Goal: Task Accomplishment & Management: Use online tool/utility

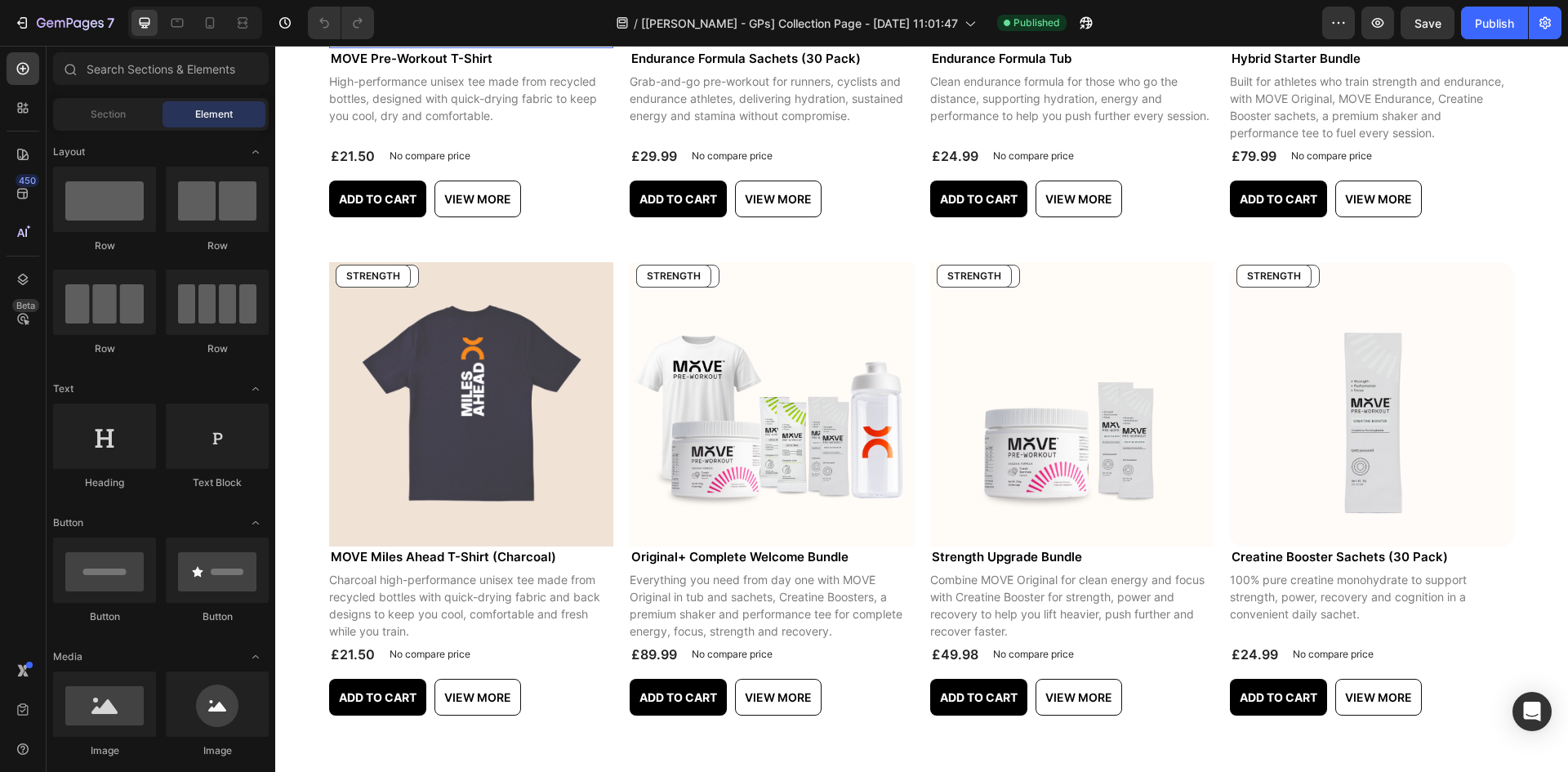
scroll to position [1144, 0]
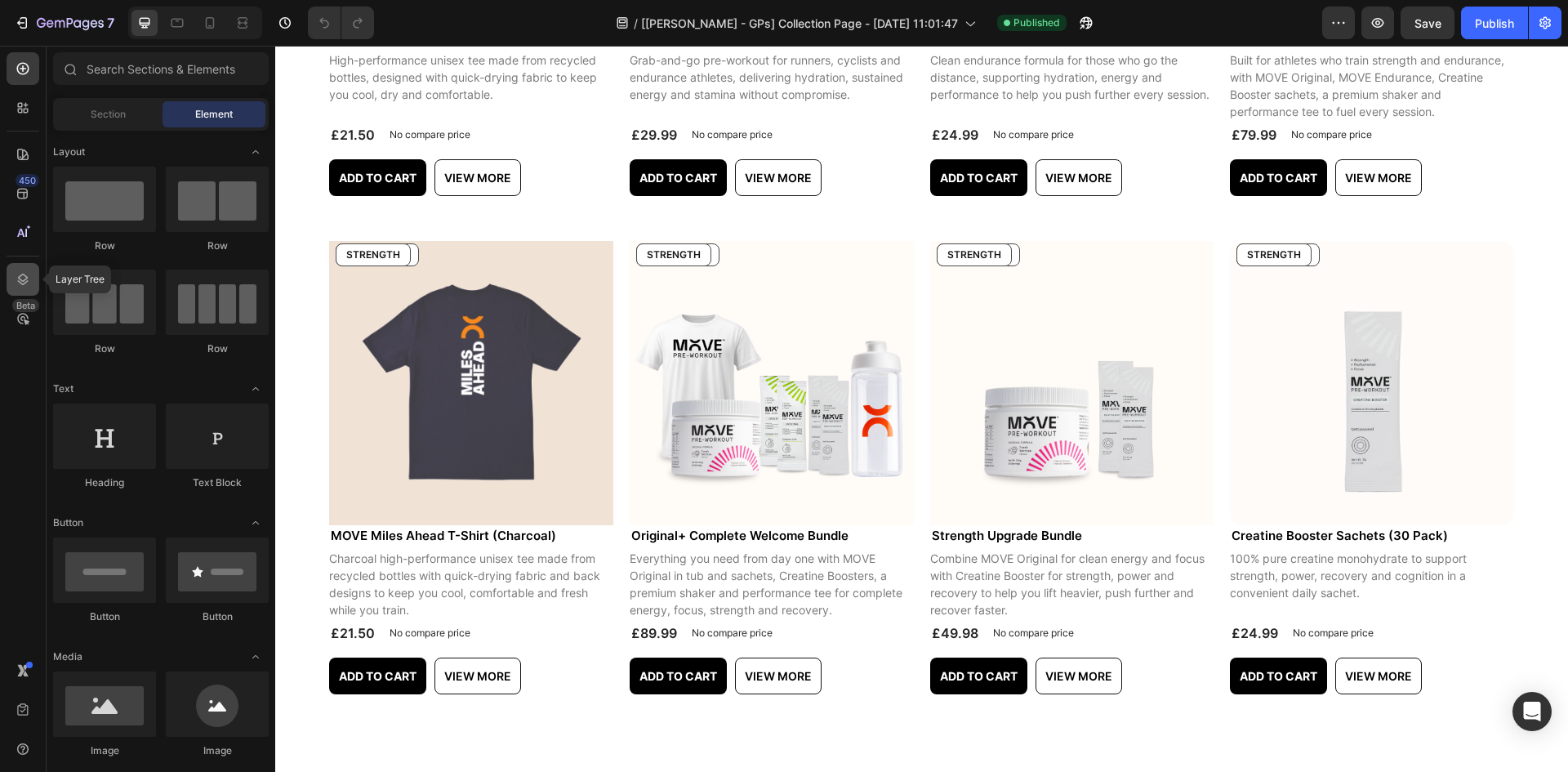
click at [28, 280] on icon at bounding box center [23, 279] width 17 height 17
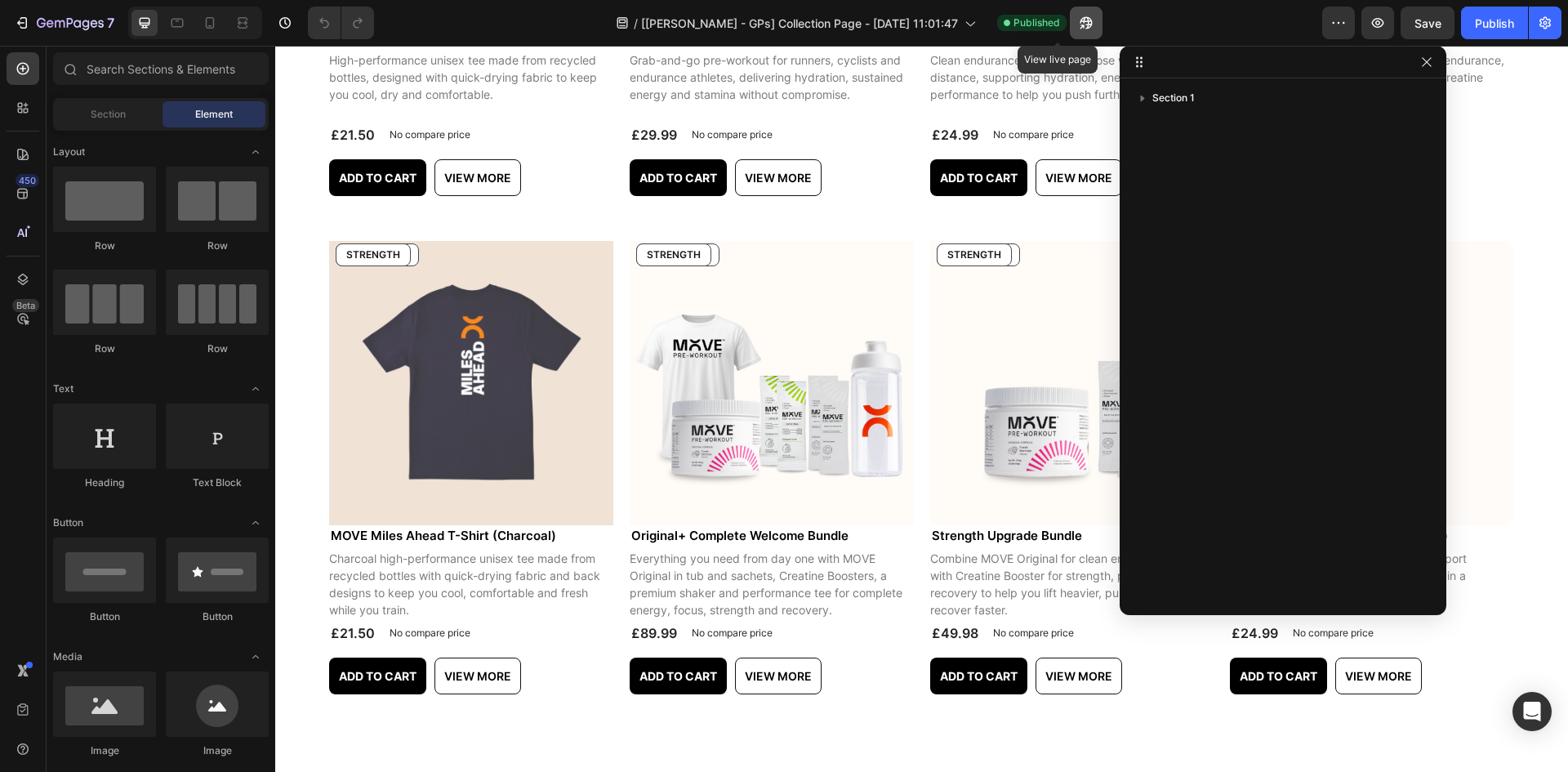
click at [1079, 18] on icon "button" at bounding box center [1085, 23] width 12 height 12
click at [74, 34] on button "7" at bounding box center [64, 23] width 116 height 33
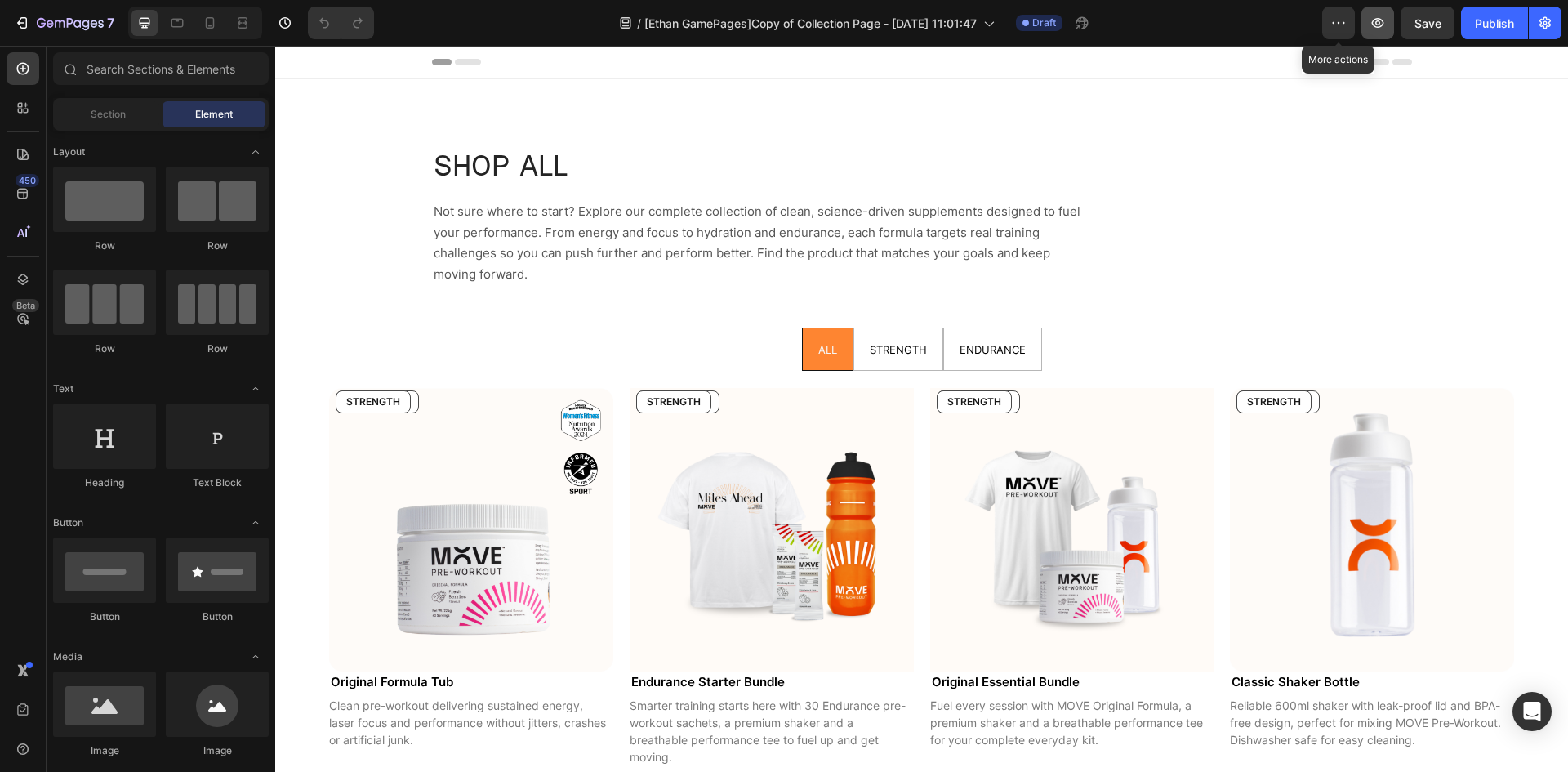
click at [1381, 21] on icon "button" at bounding box center [1377, 23] width 12 height 10
click at [1064, 342] on ul "ALL STRENGTH ENDURANCE" at bounding box center [922, 349] width 1211 height 43
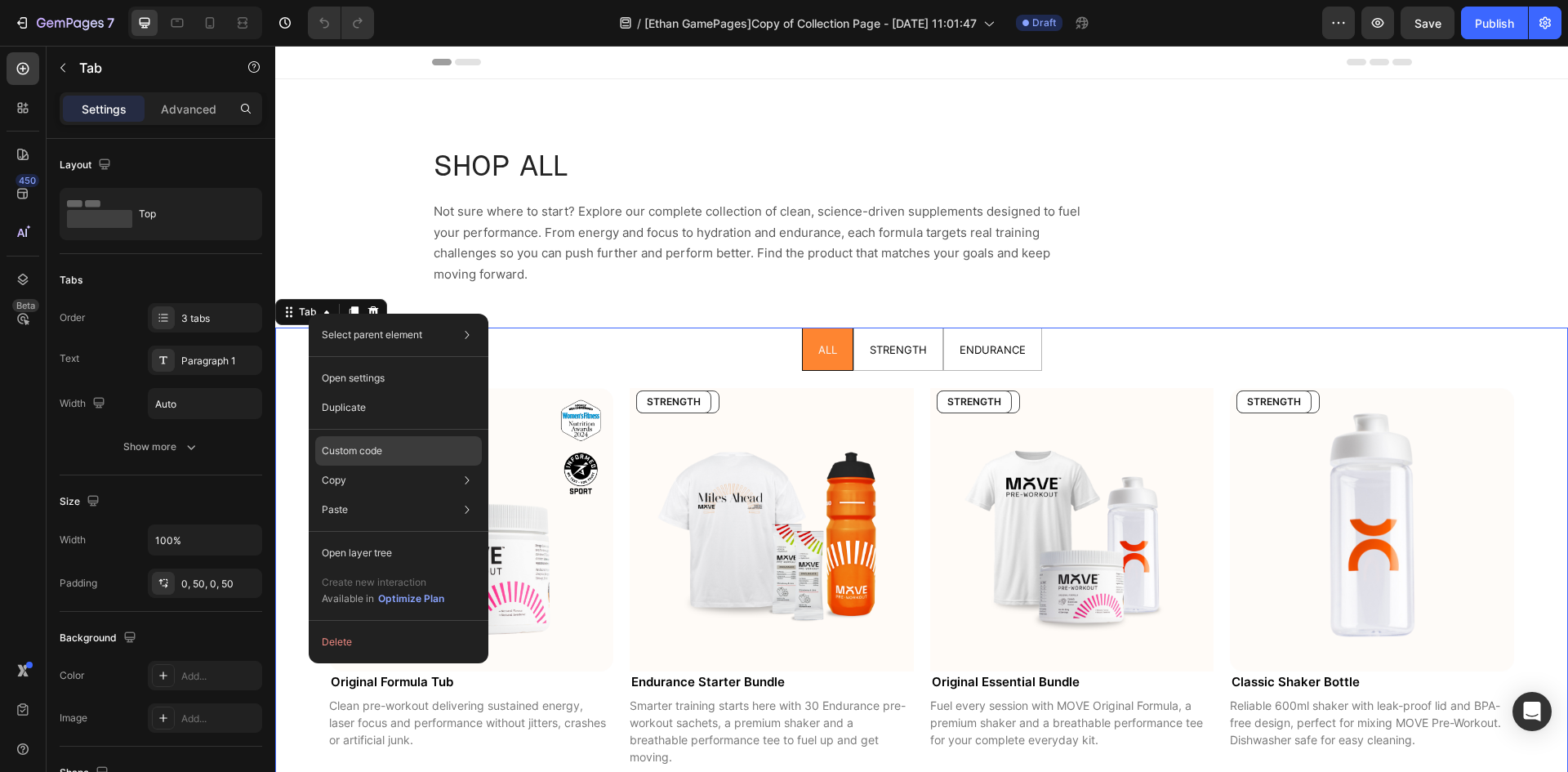
click at [420, 445] on div "Custom code" at bounding box center [398, 451] width 167 height 30
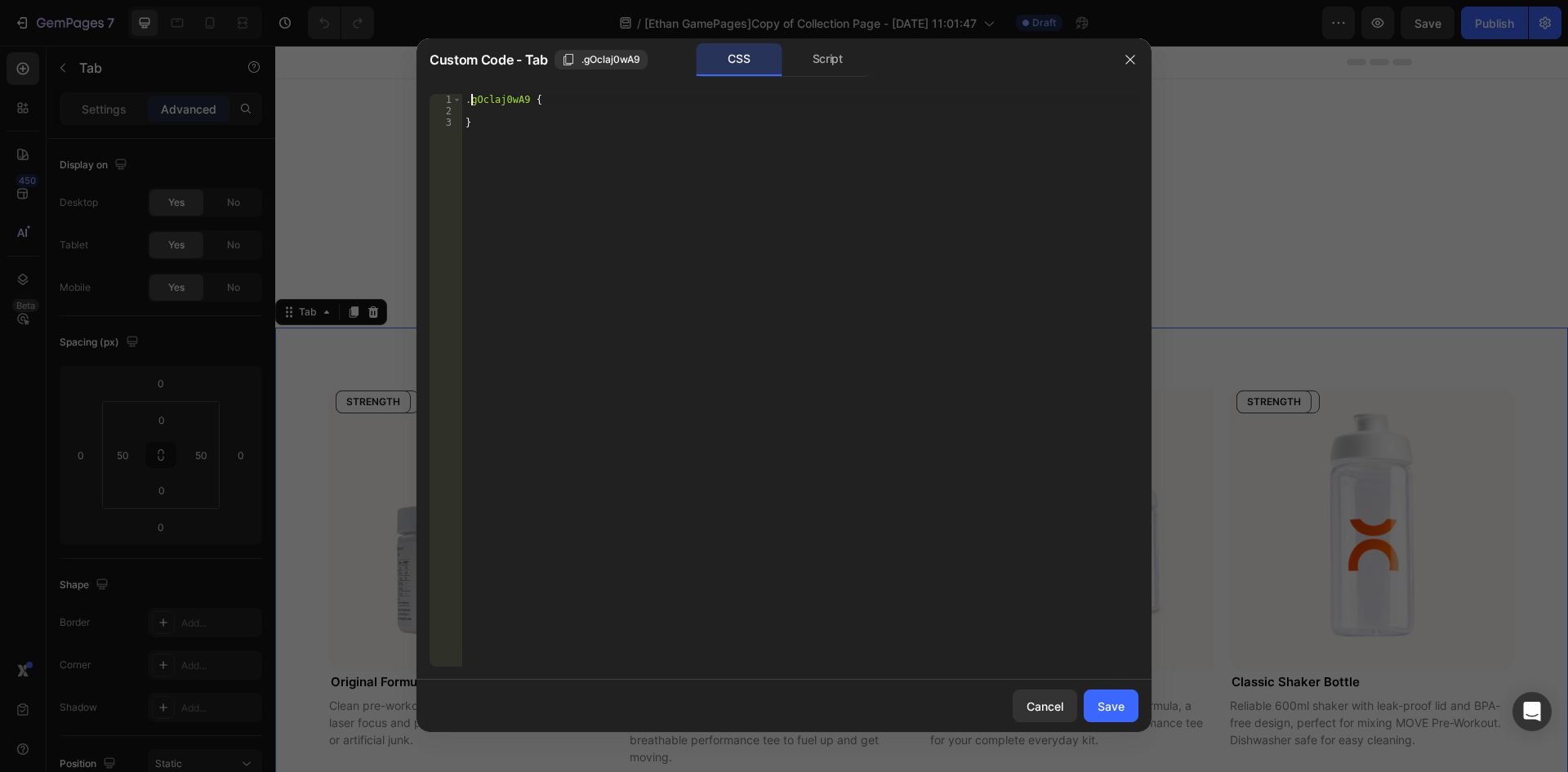
click at [468, 99] on div ".gOclaj0wA9 { }" at bounding box center [800, 391] width 676 height 595
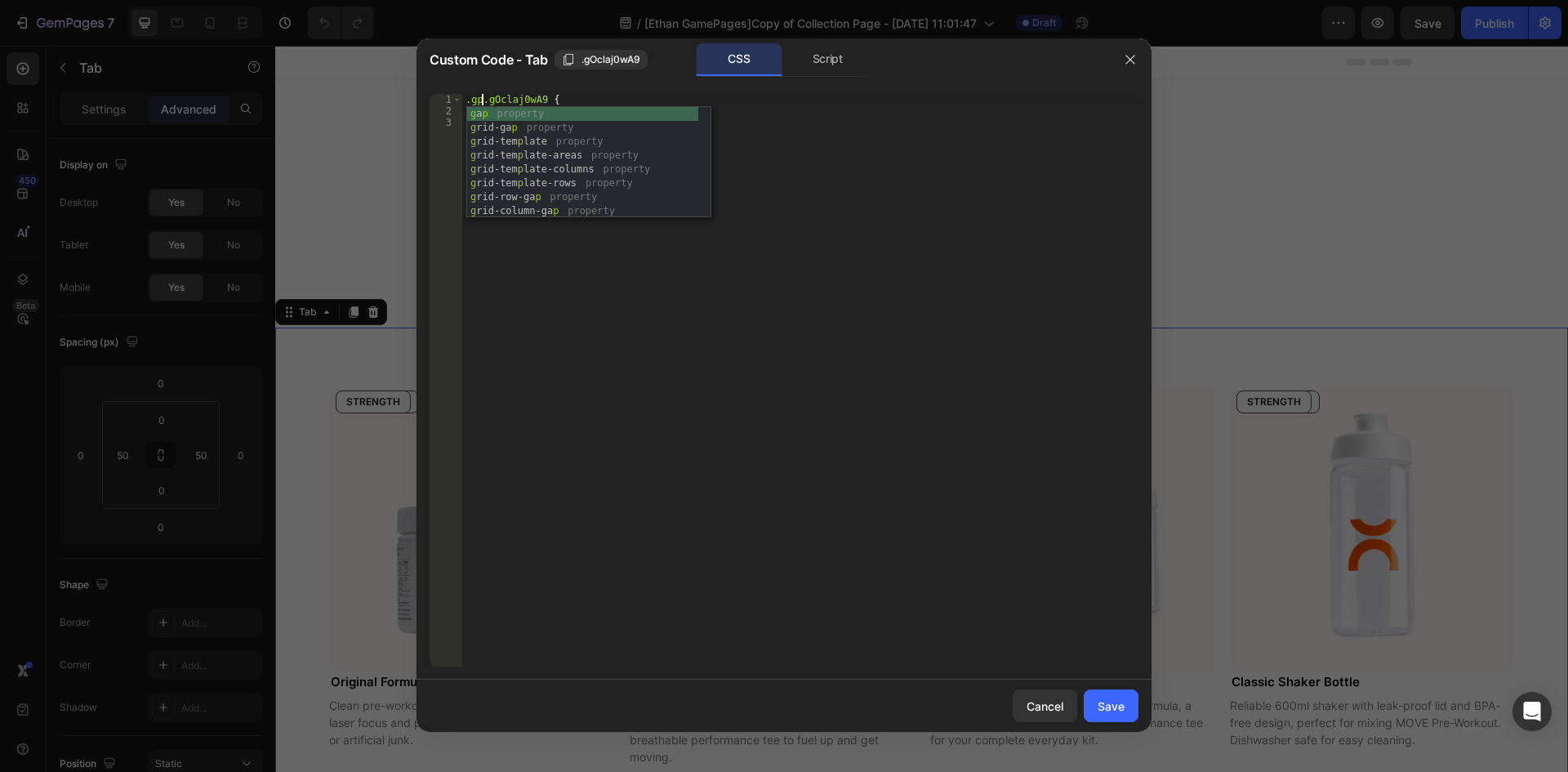
scroll to position [0, 2]
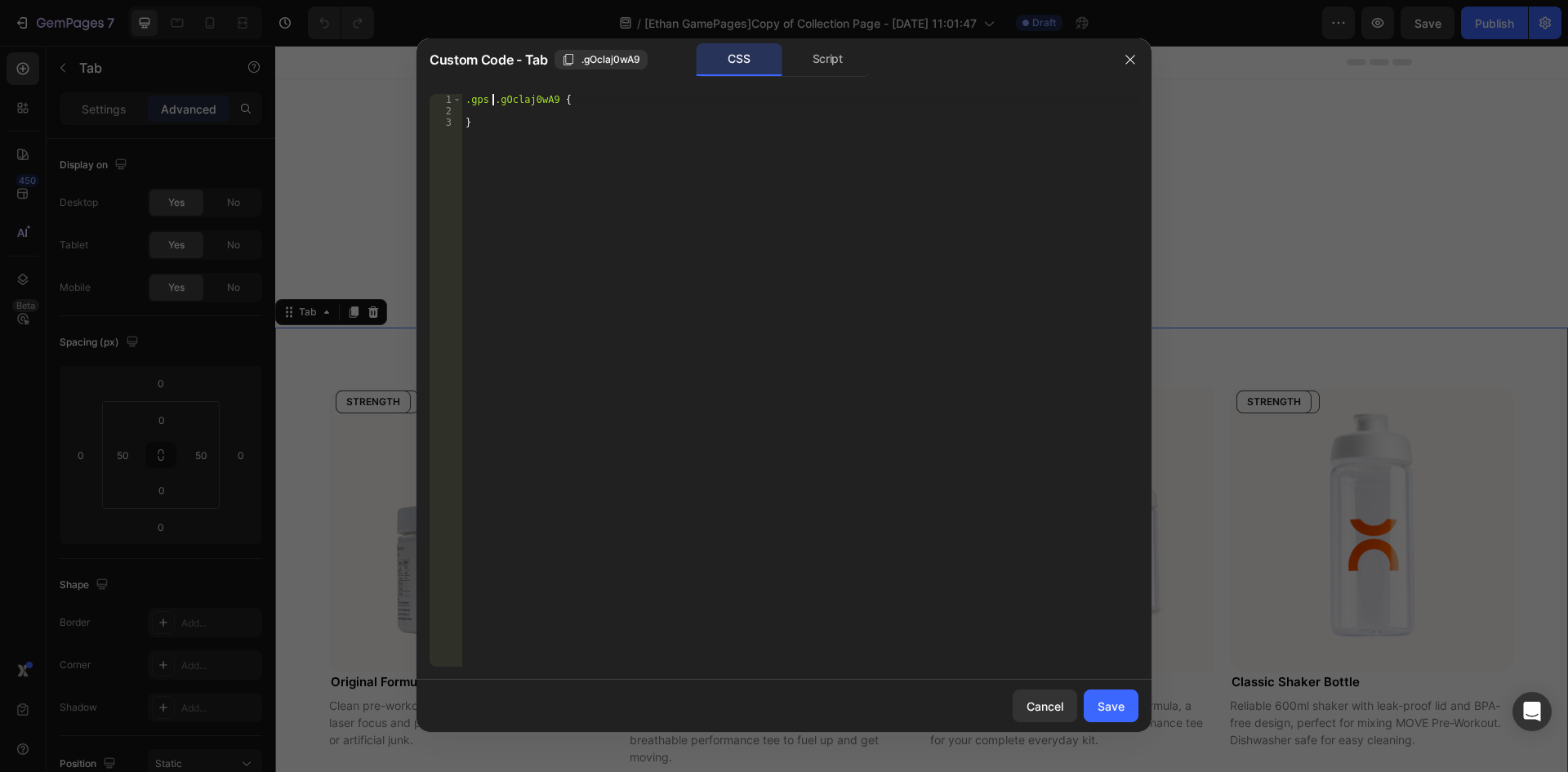
click at [553, 99] on div ".gps .gOclaj0wA9 { }" at bounding box center [800, 391] width 676 height 595
click at [556, 100] on div ".gps .gOclaj0wA9 { }" at bounding box center [800, 391] width 676 height 595
paste textarea "gp-tab-header-list"
type textarea ".gps .gOclaj0wA9 .gp-tab-header-list{"
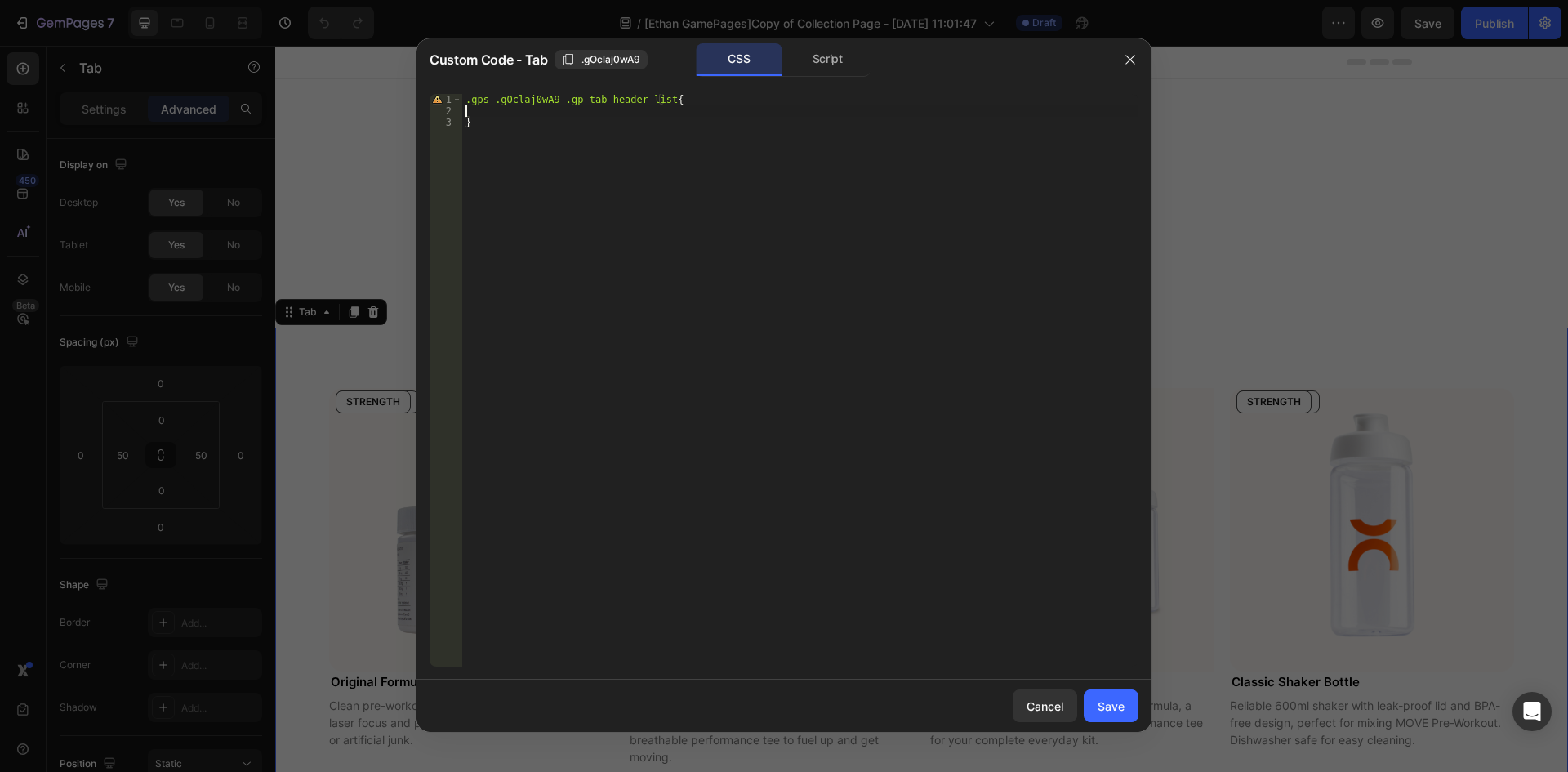
click at [567, 112] on div ".gps .gOclaj0wA9 .gp-tab-header-list { }" at bounding box center [800, 391] width 676 height 595
type textarea "gap: 15px;"
click at [1105, 704] on div "Save" at bounding box center [1111, 706] width 27 height 17
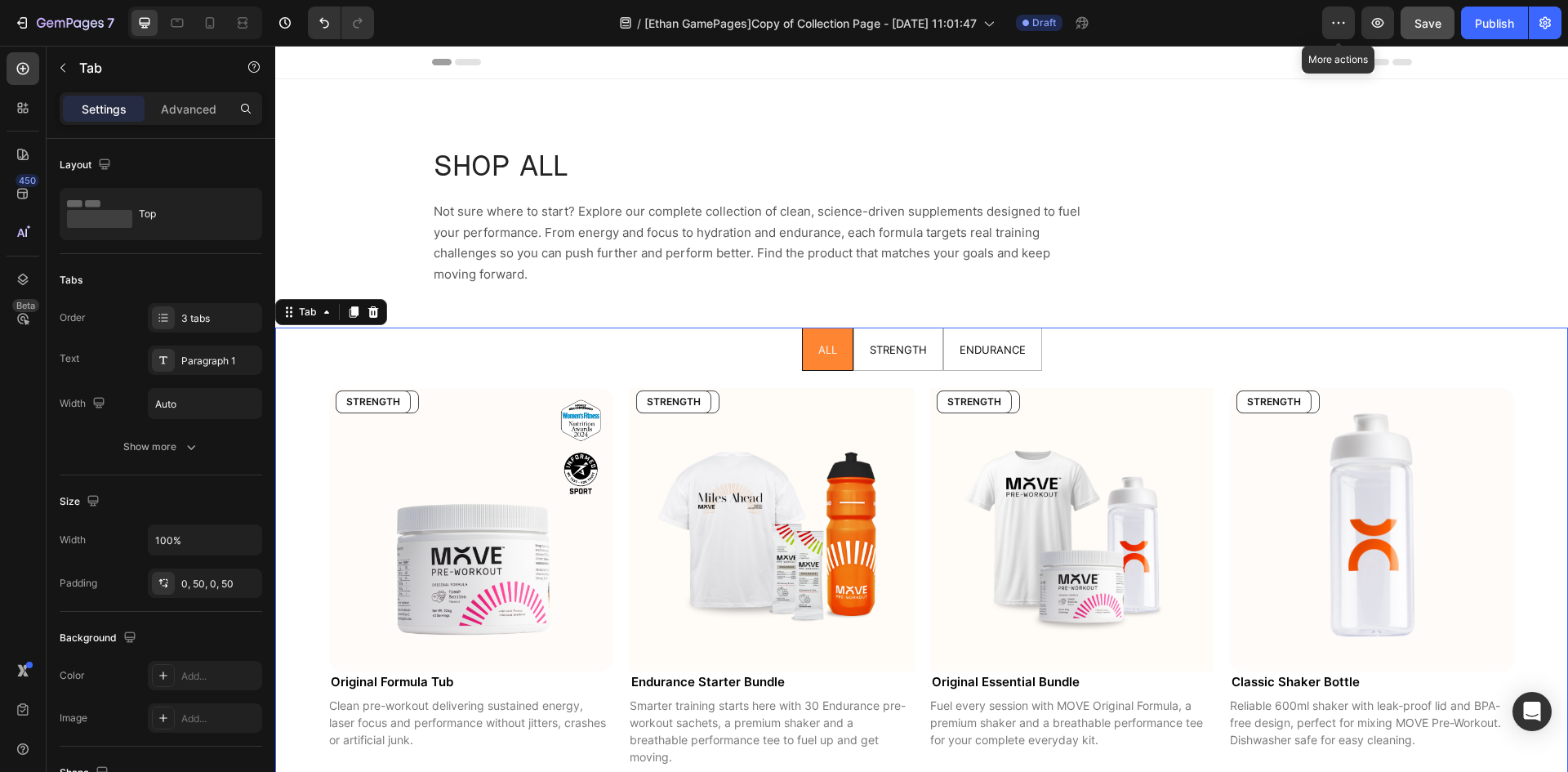
click at [1414, 27] on span "Save" at bounding box center [1427, 24] width 27 height 14
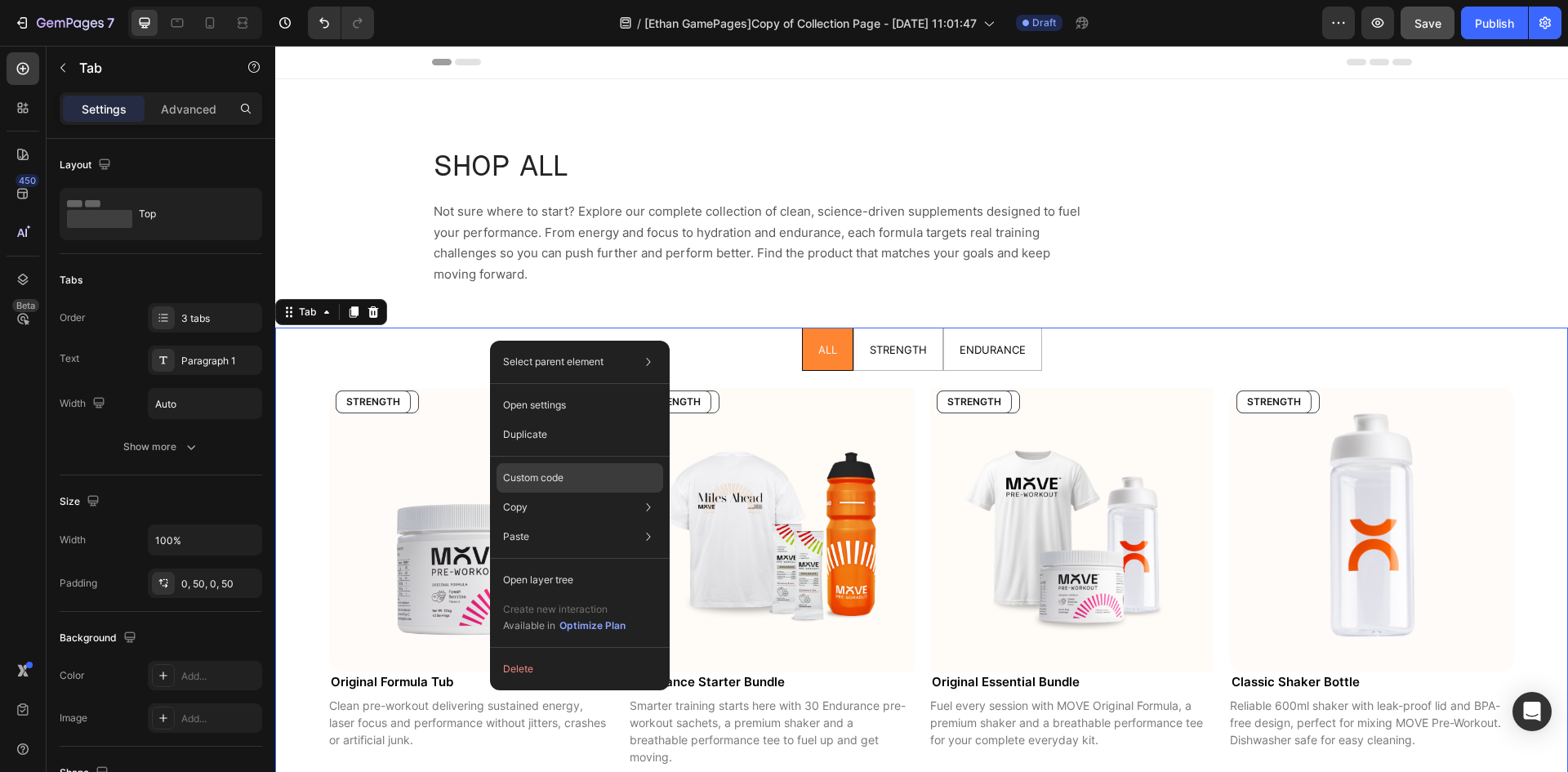
click at [559, 472] on p "Custom code" at bounding box center [533, 477] width 60 height 15
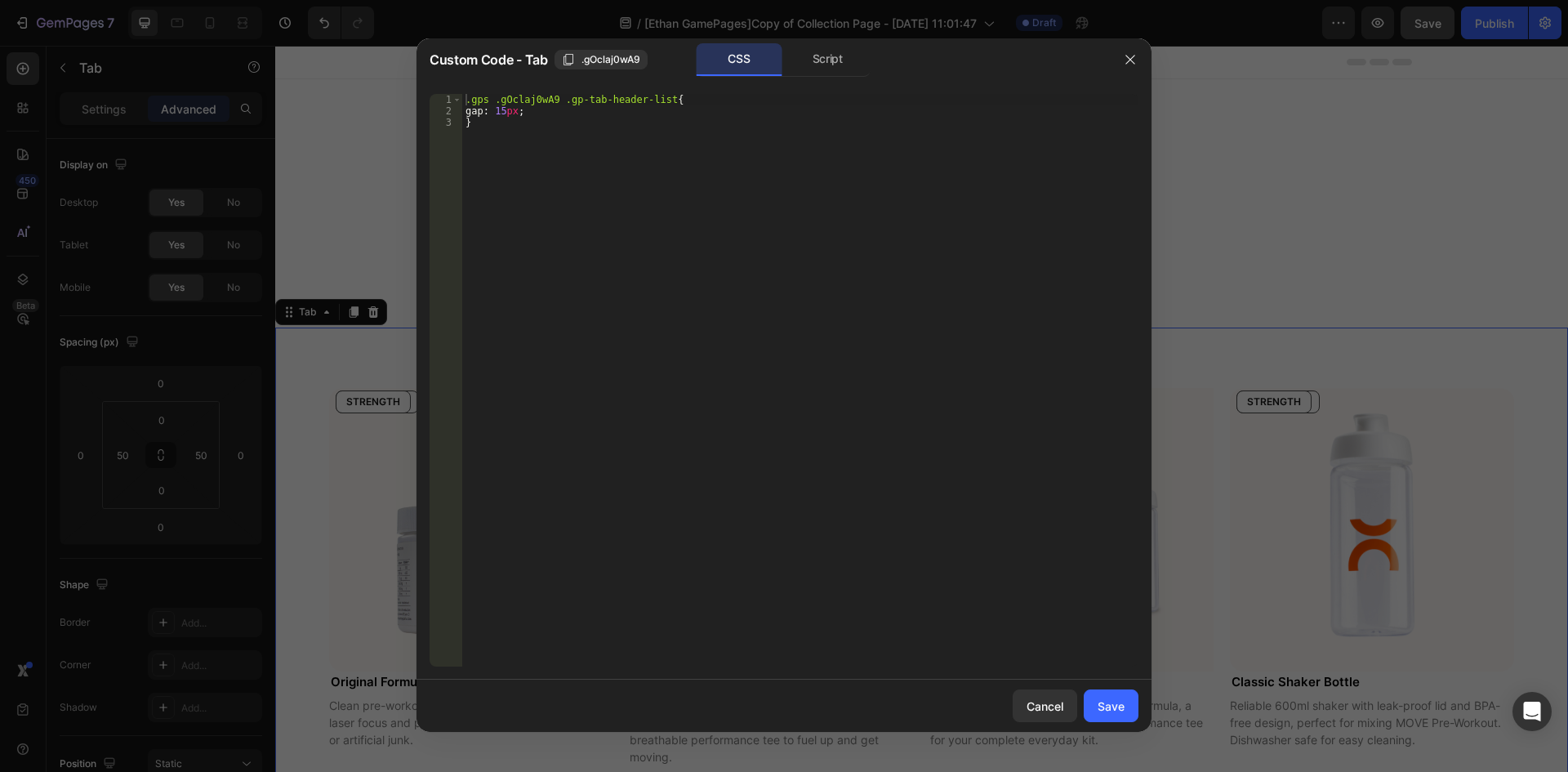
type textarea "}"
click at [634, 178] on div ".gps .gOclaj0wA9 .gp-tab-header-list { gap : 15 px ; }" at bounding box center [800, 391] width 676 height 595
paste textarea "gp-tab-item"
drag, startPoint x: 659, startPoint y: 98, endPoint x: 461, endPoint y: 101, distance: 198.0
click at [461, 101] on div ".gp-tab-item 1 2 3 4 5 .gps .gOclaj0wA9 .gp-tab-header-list { gap : 15 px ; } .…" at bounding box center [784, 380] width 708 height 572
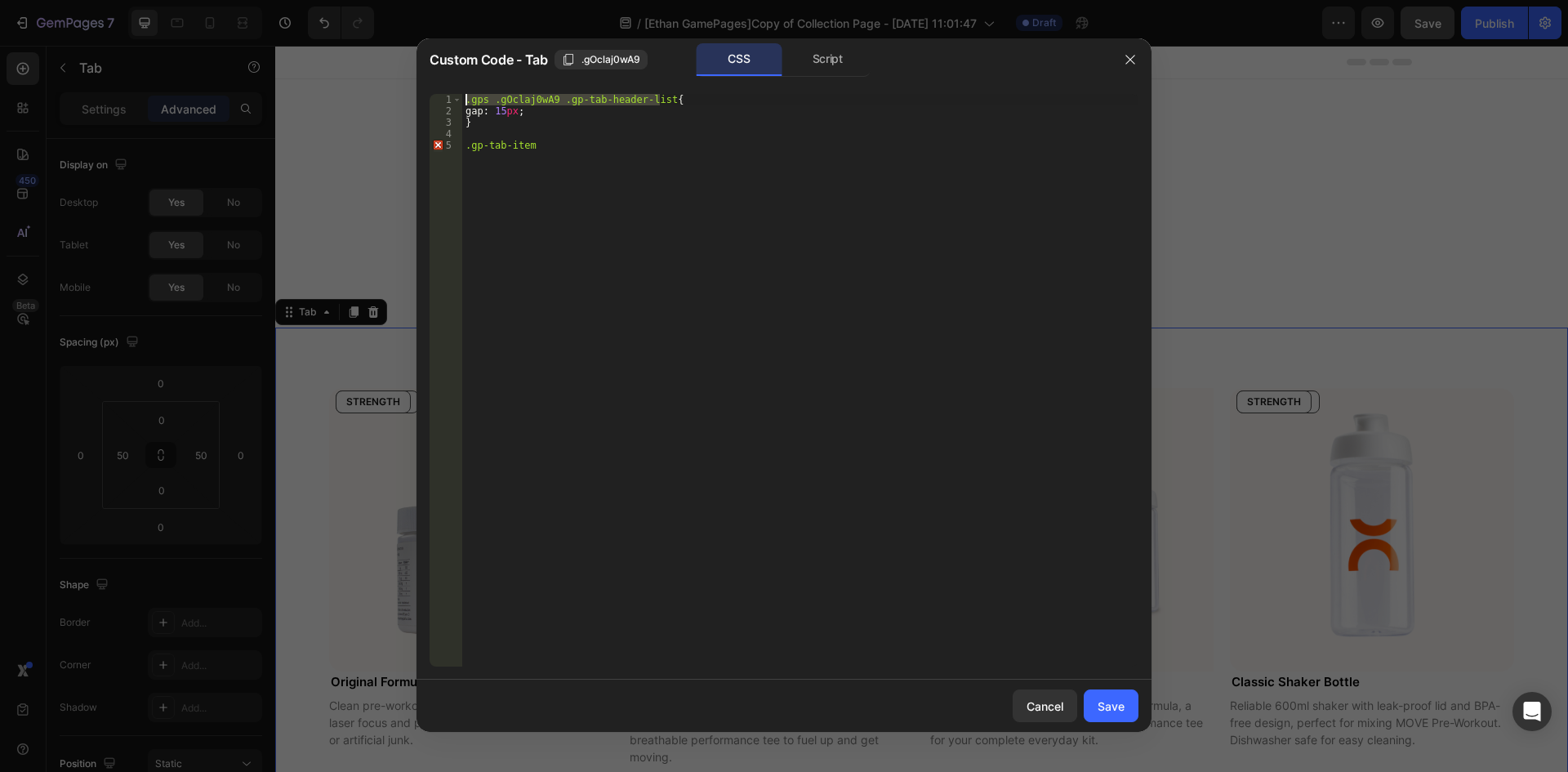
click at [463, 150] on div ".gps .gOclaj0wA9 .gp-tab-header-list { gap : 15 px ; } .gp-tab-item" at bounding box center [800, 391] width 676 height 595
paste textarea ".gps .gOclaj0wA9 .gp-tab-header-list"
click at [787, 152] on div ".gps .gOclaj0wA9 .gp-tab-header-list { gap : 15 px ; } .gps .gOclaj0wA9 .gp-tab…" at bounding box center [800, 391] width 676 height 595
type textarea ".gps .gOclaj0wA9 .gp-tab-header-list .gp-tab-item{"
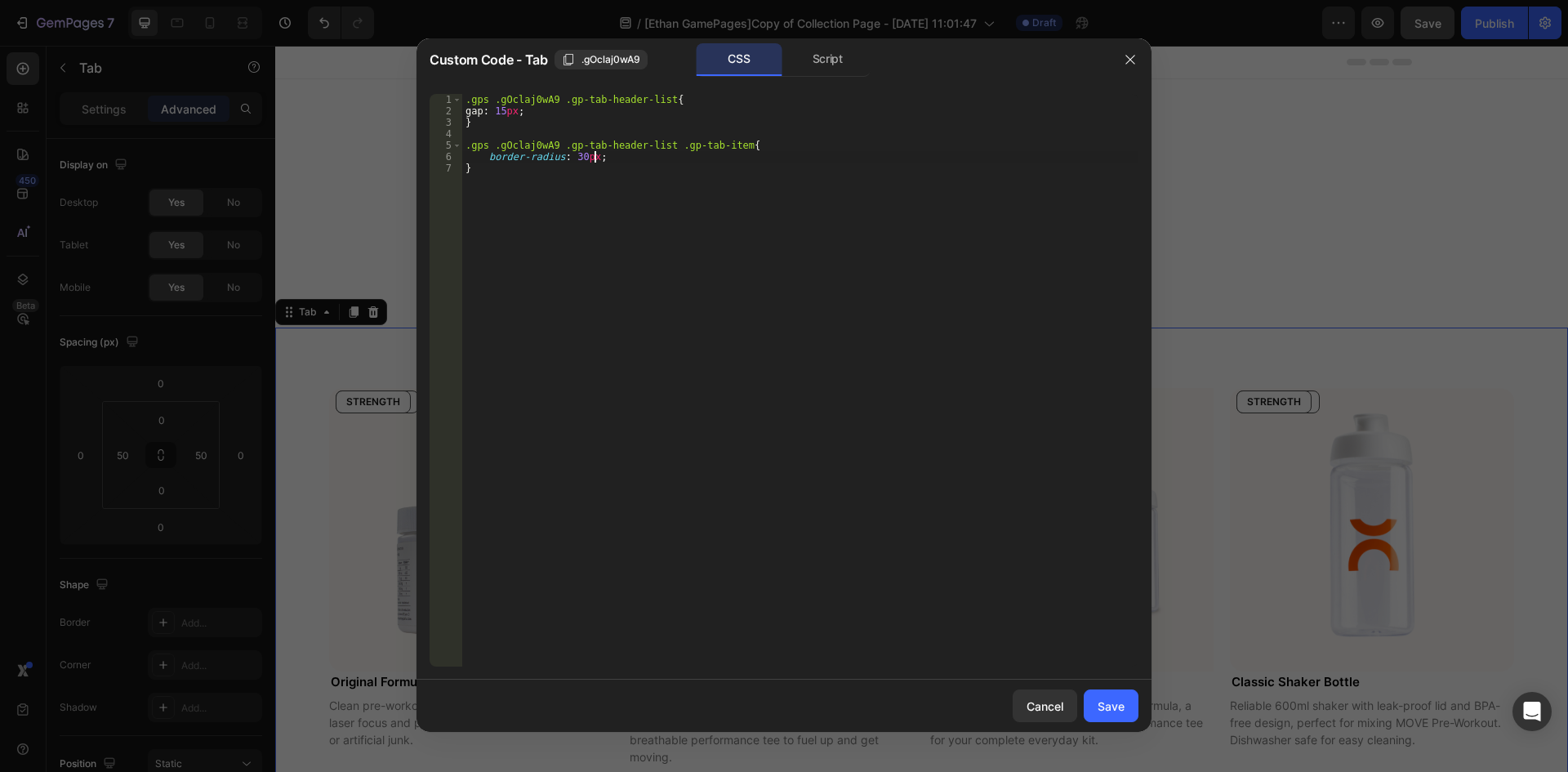
scroll to position [0, 10]
type textarea "border-radius: 30px;;"
drag, startPoint x: 1114, startPoint y: 713, endPoint x: 829, endPoint y: 659, distance: 290.1
click at [1114, 713] on div "Save" at bounding box center [1111, 706] width 27 height 17
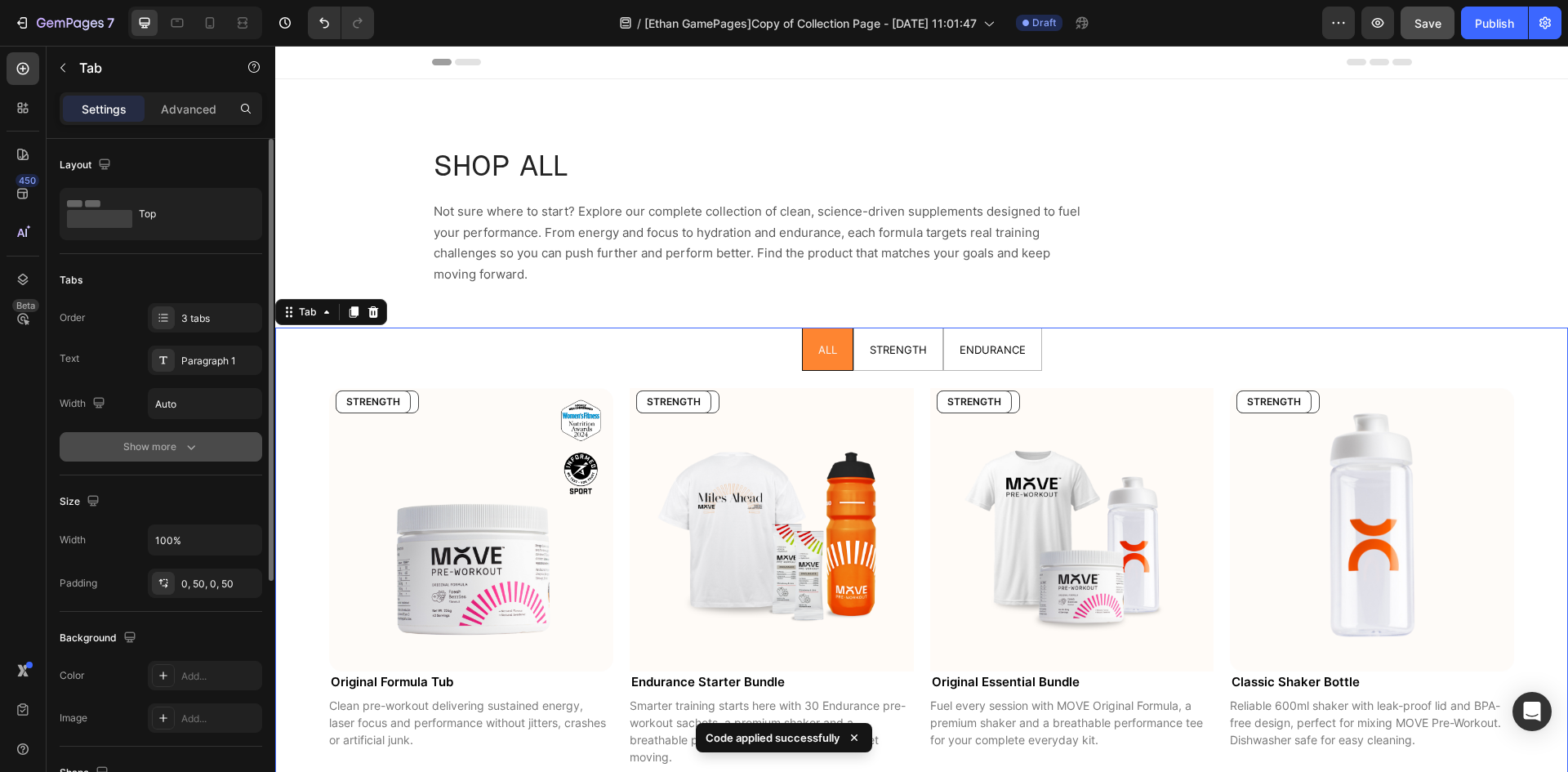
click at [146, 453] on div "Show more" at bounding box center [161, 447] width 76 height 17
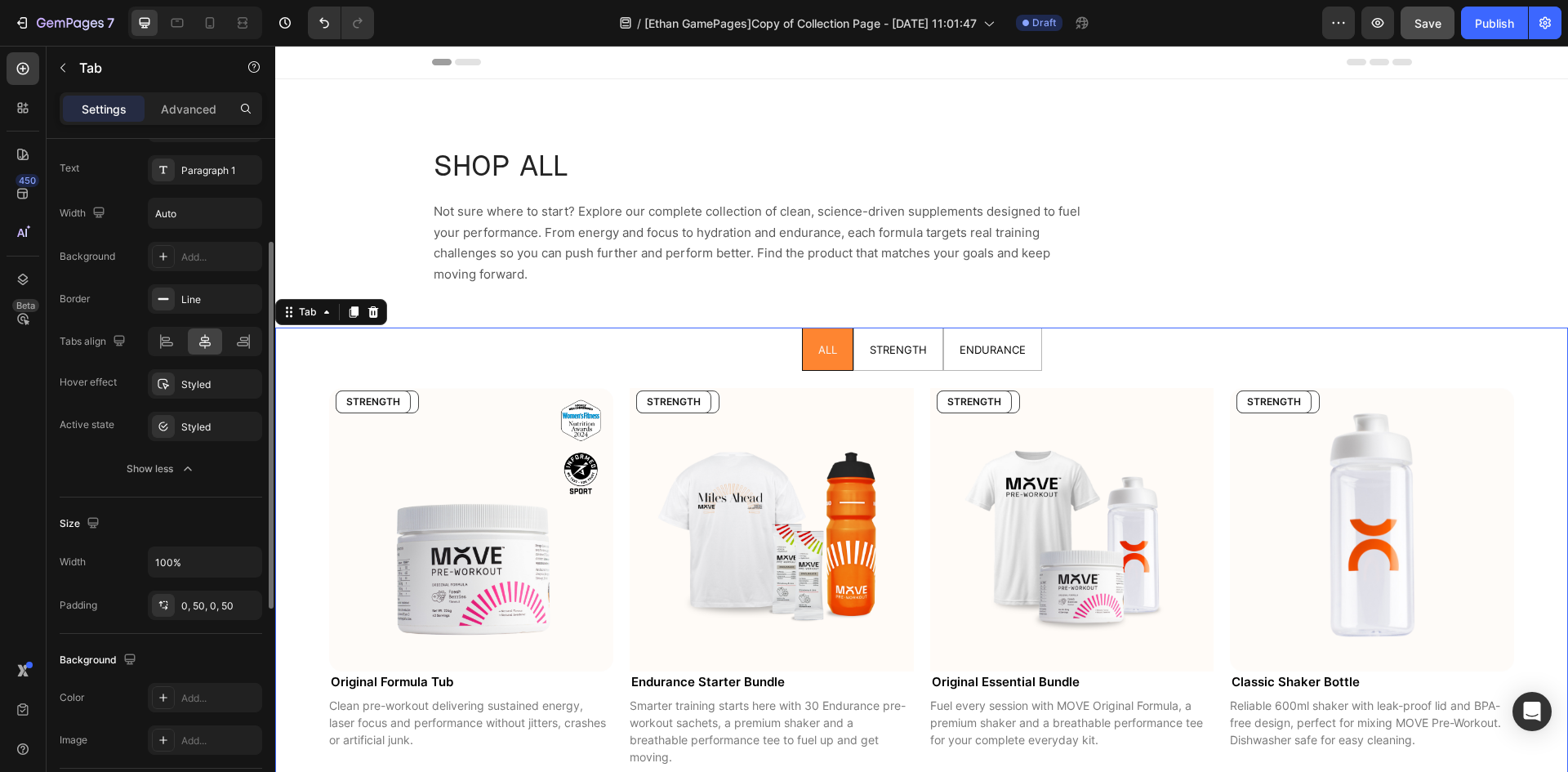
scroll to position [0, 0]
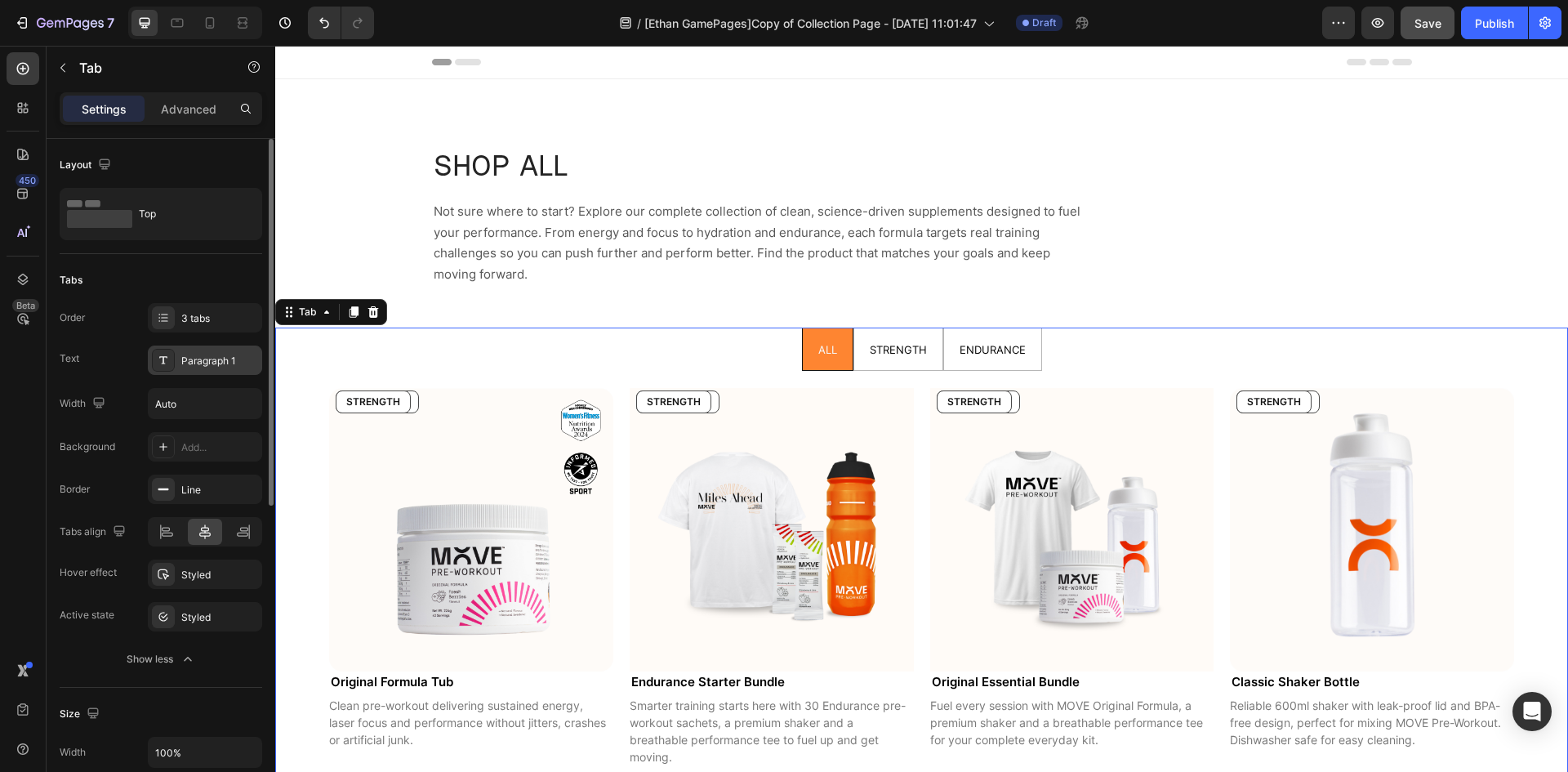
click at [200, 354] on div "Paragraph 1" at bounding box center [219, 361] width 77 height 15
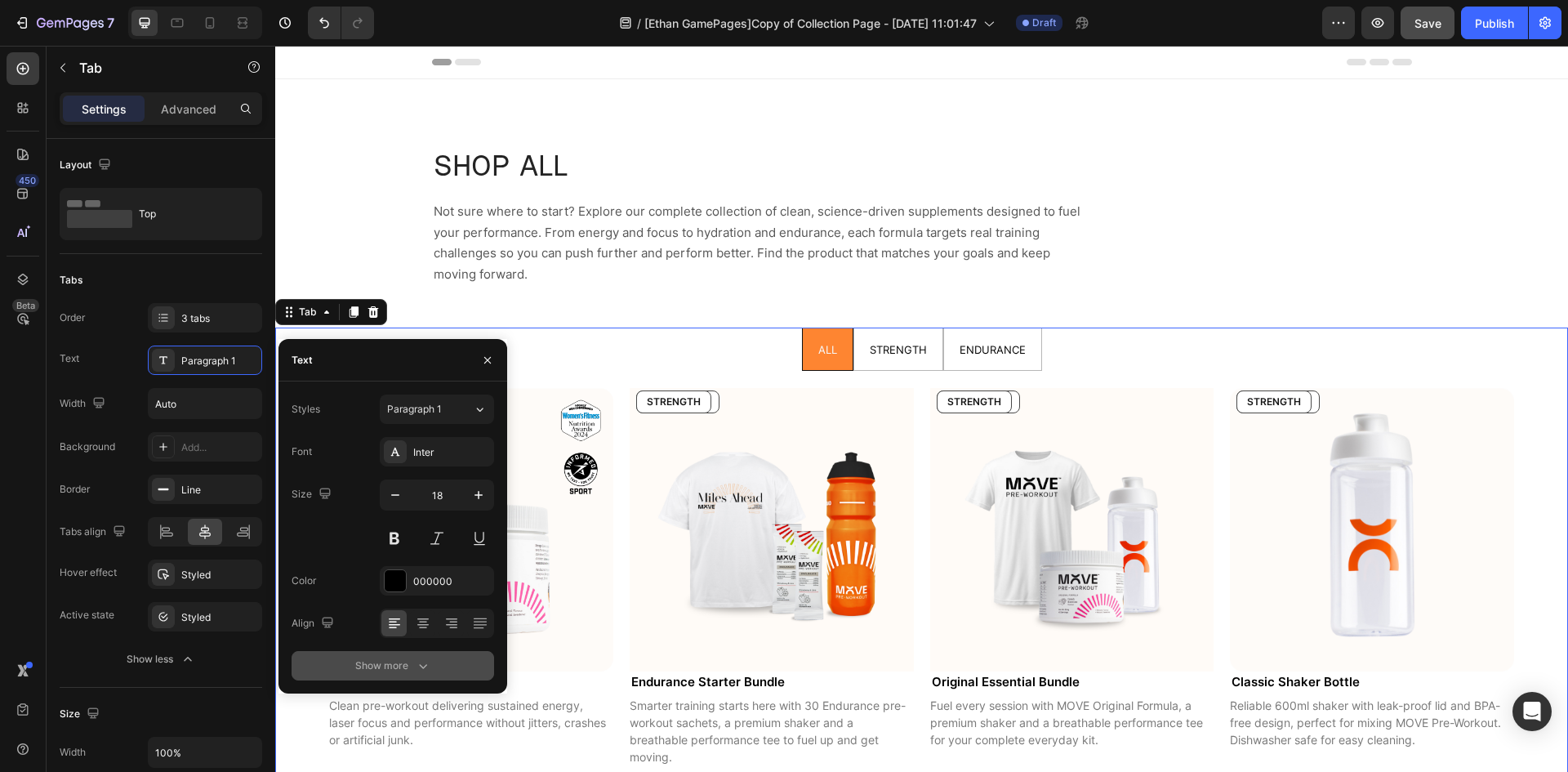
click at [402, 656] on button "Show more" at bounding box center [392, 666] width 203 height 30
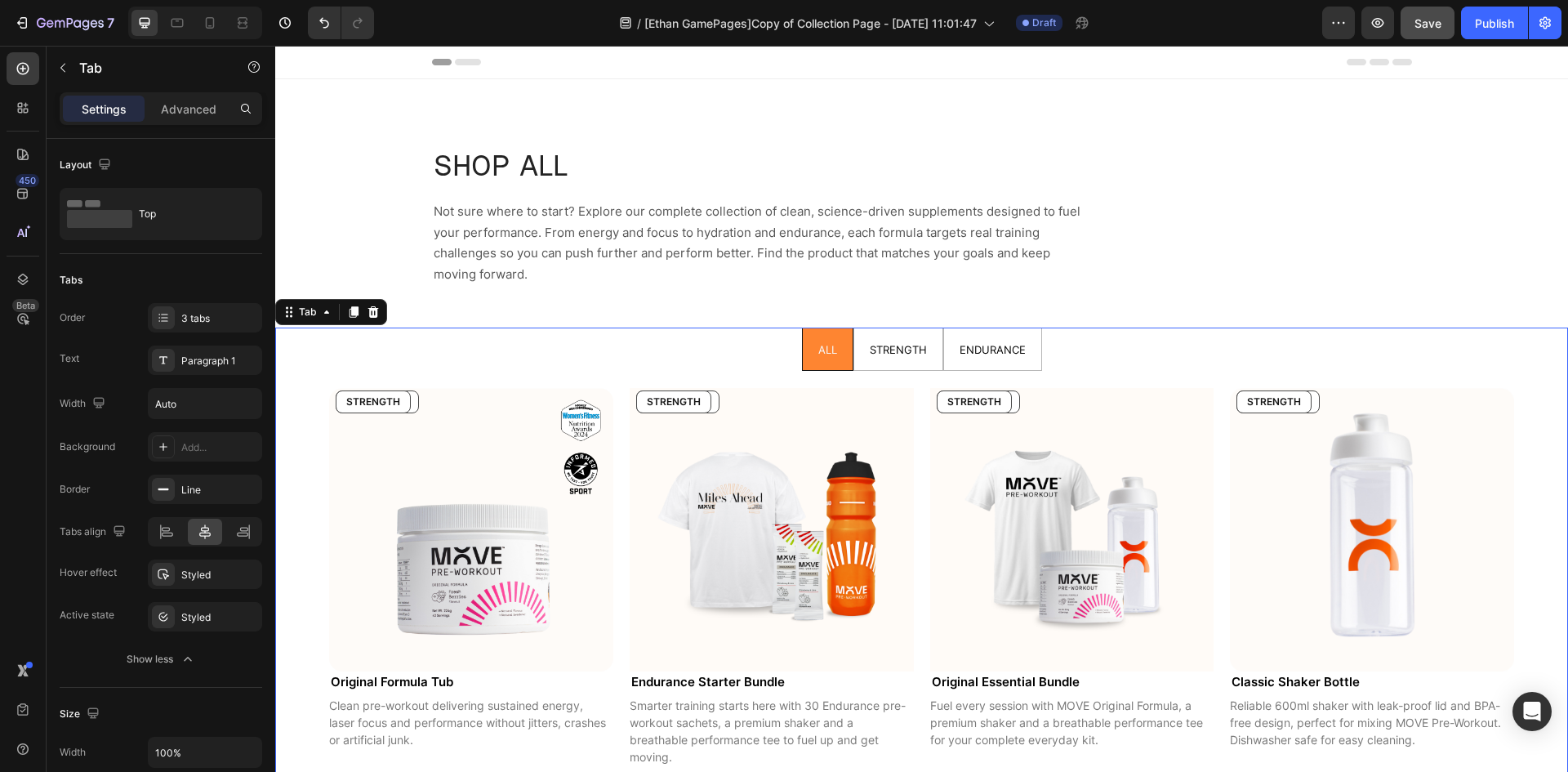
click at [19, 477] on div "450 Beta" at bounding box center [23, 353] width 33 height 602
click at [178, 486] on div "Line" at bounding box center [206, 489] width 115 height 30
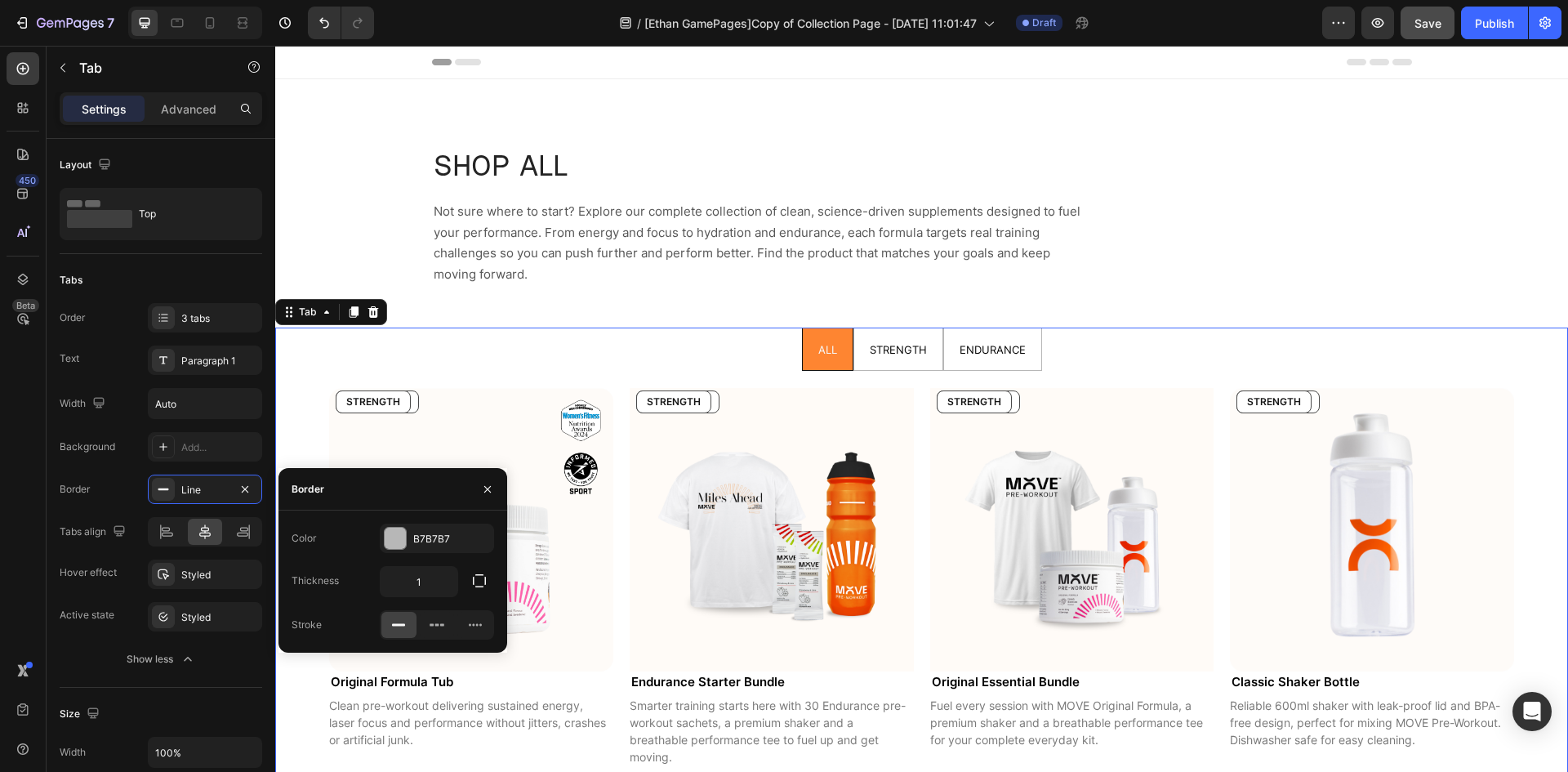
click at [32, 515] on div "450 Beta" at bounding box center [23, 353] width 33 height 602
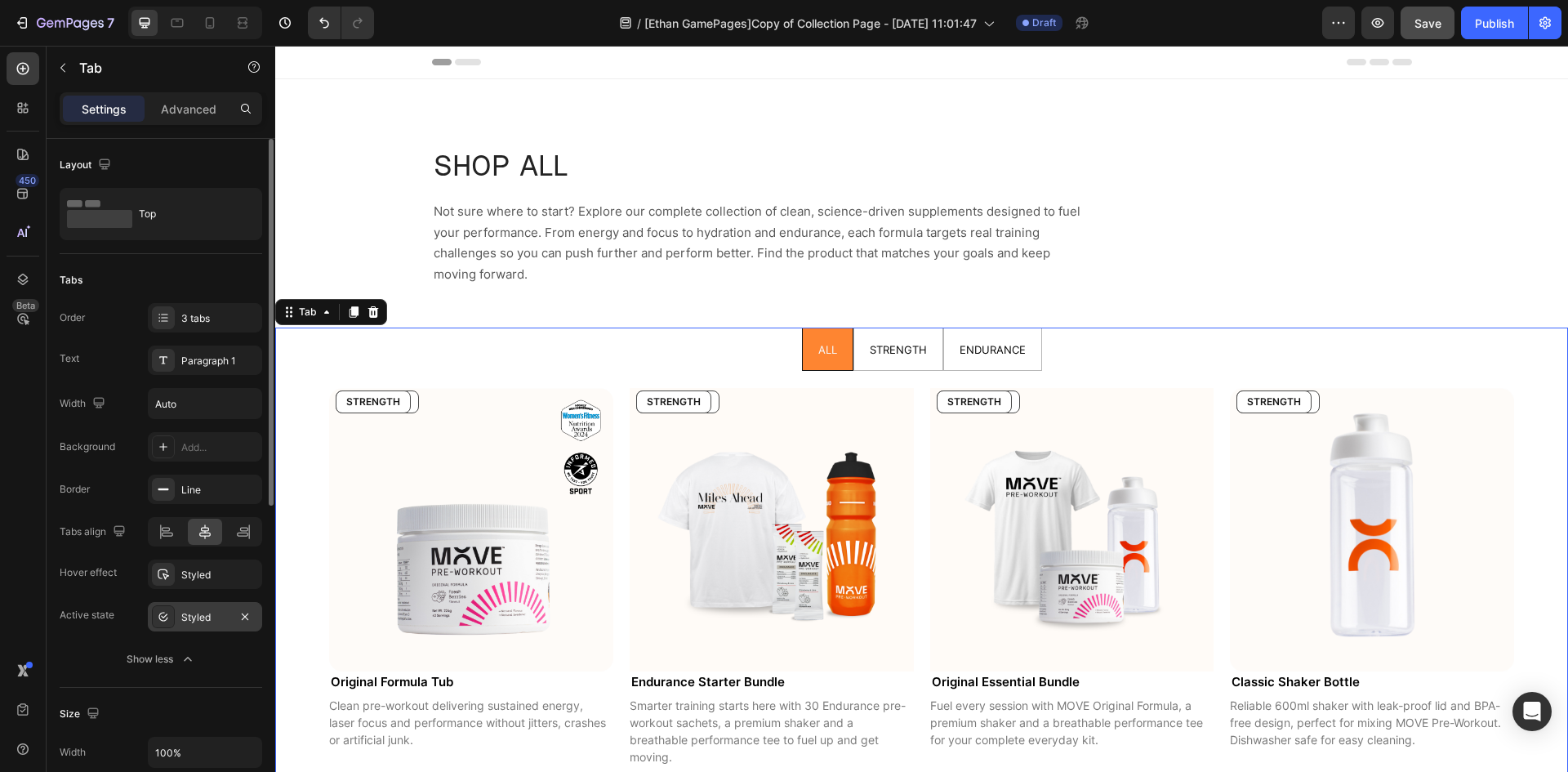
click at [185, 620] on div "Styled" at bounding box center [205, 617] width 47 height 15
click at [191, 572] on div "Styled" at bounding box center [205, 574] width 47 height 15
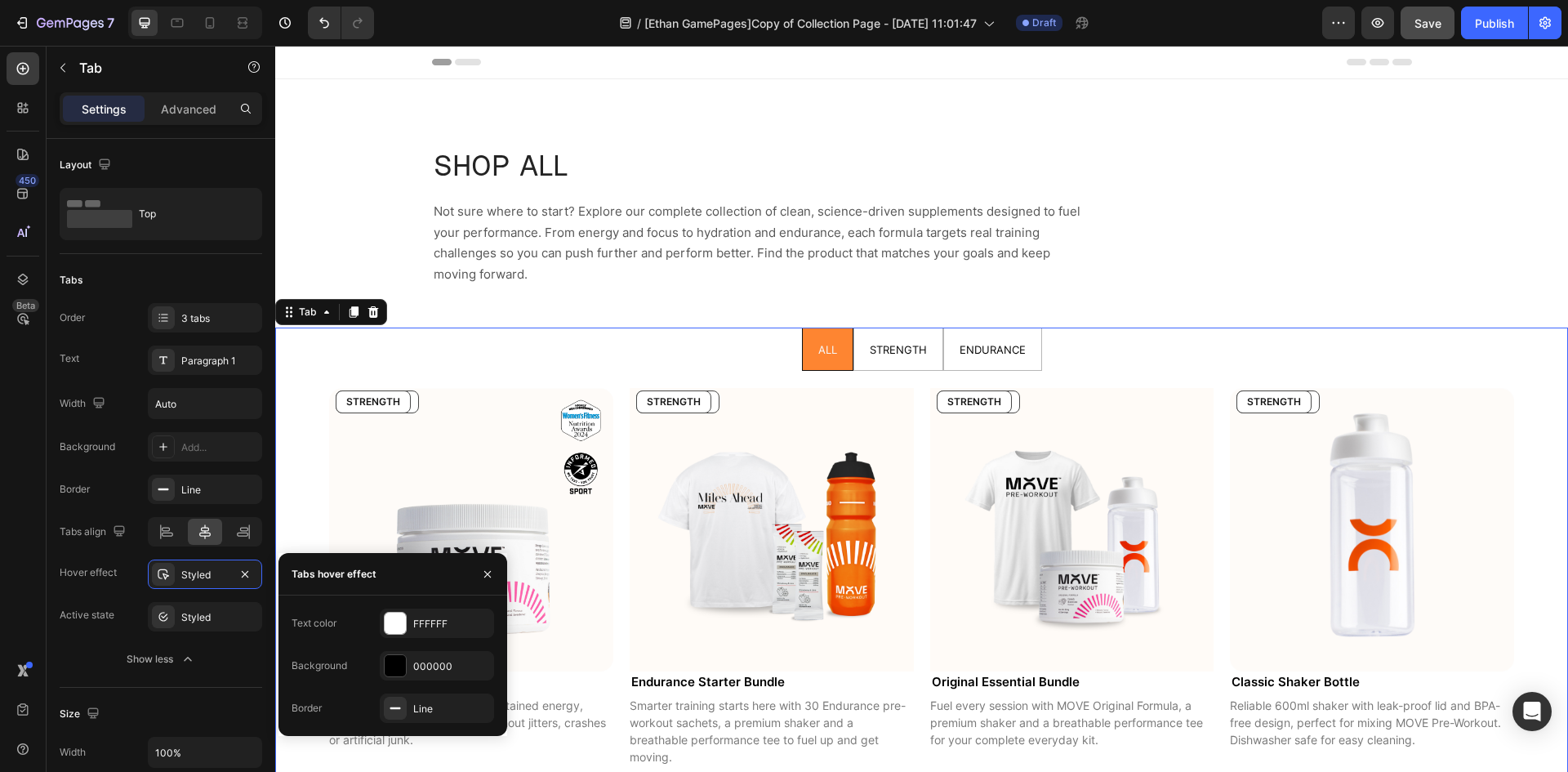
click at [31, 561] on div "450 Beta" at bounding box center [23, 353] width 33 height 602
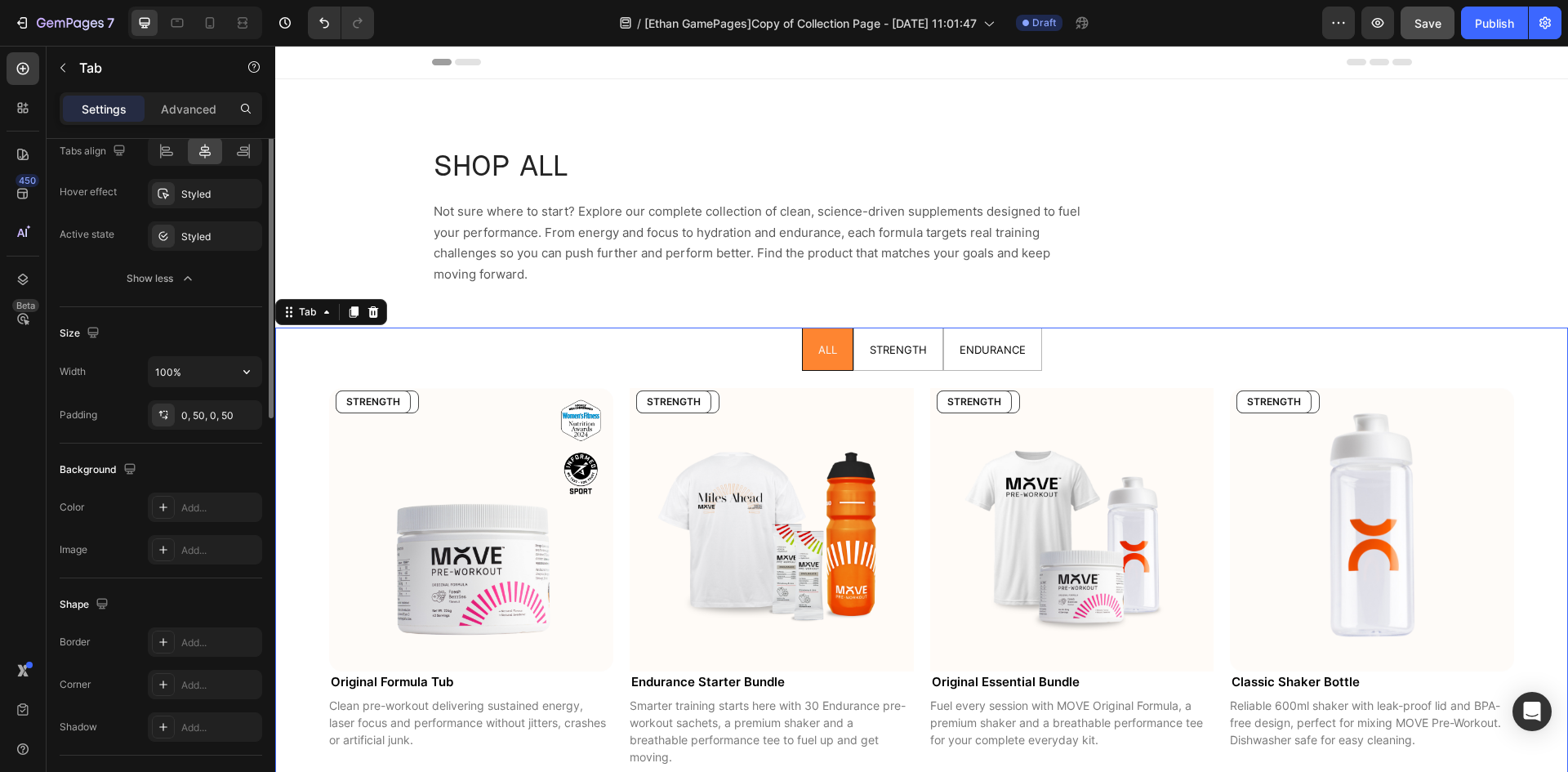
scroll to position [191, 0]
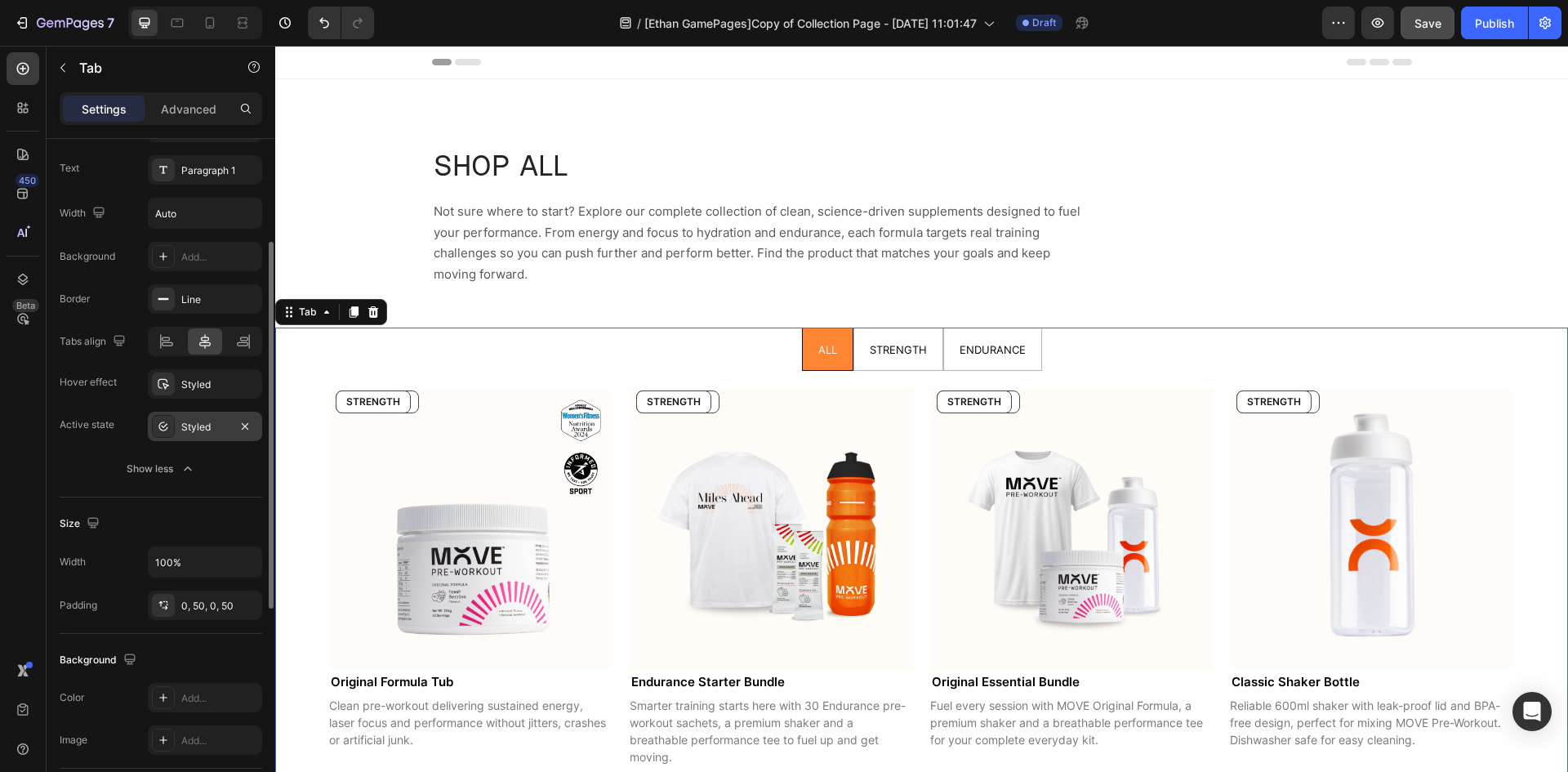
click at [178, 437] on div "Styled" at bounding box center [206, 427] width 115 height 30
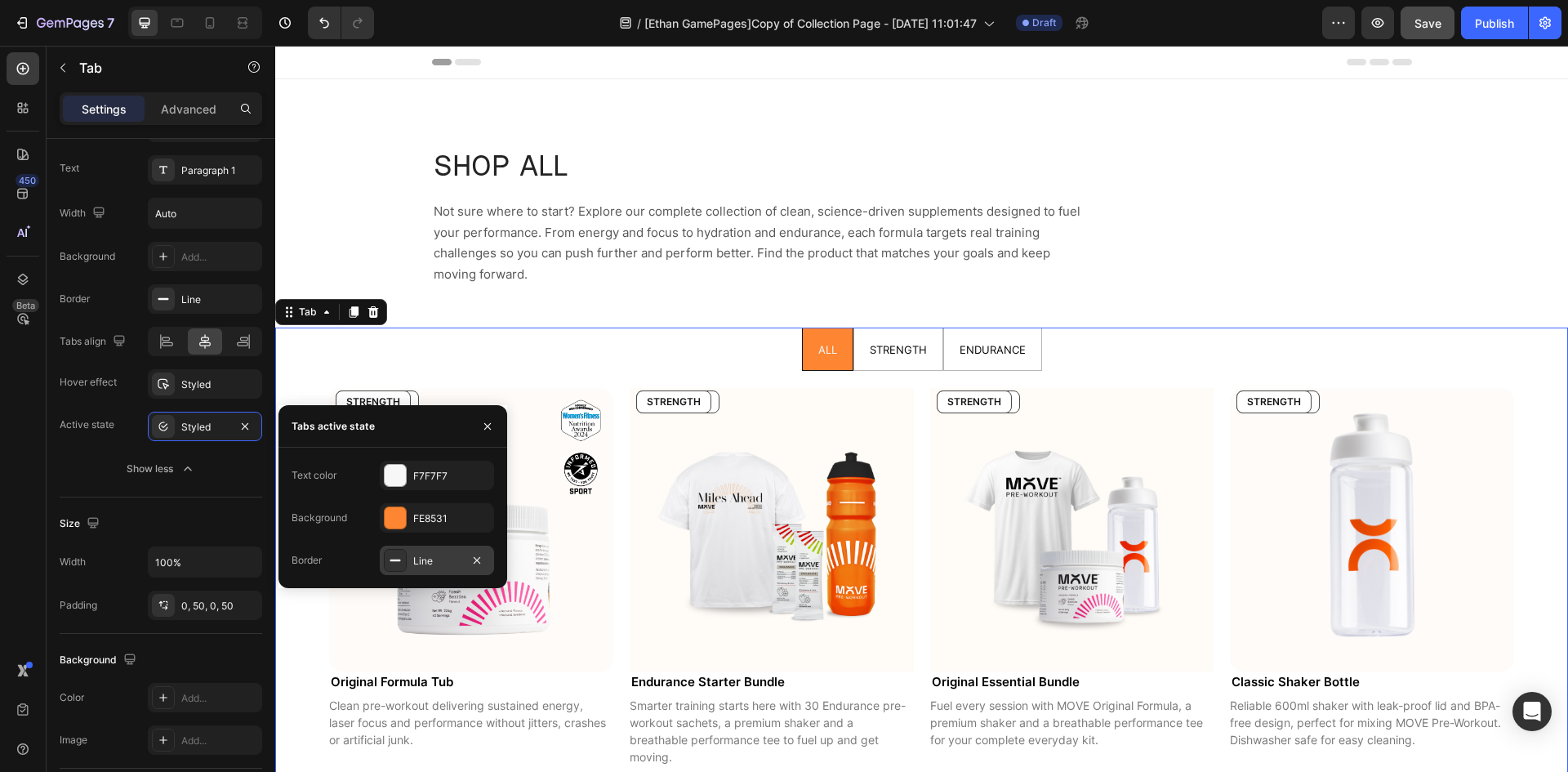
click at [417, 562] on div "Line" at bounding box center [437, 560] width 47 height 15
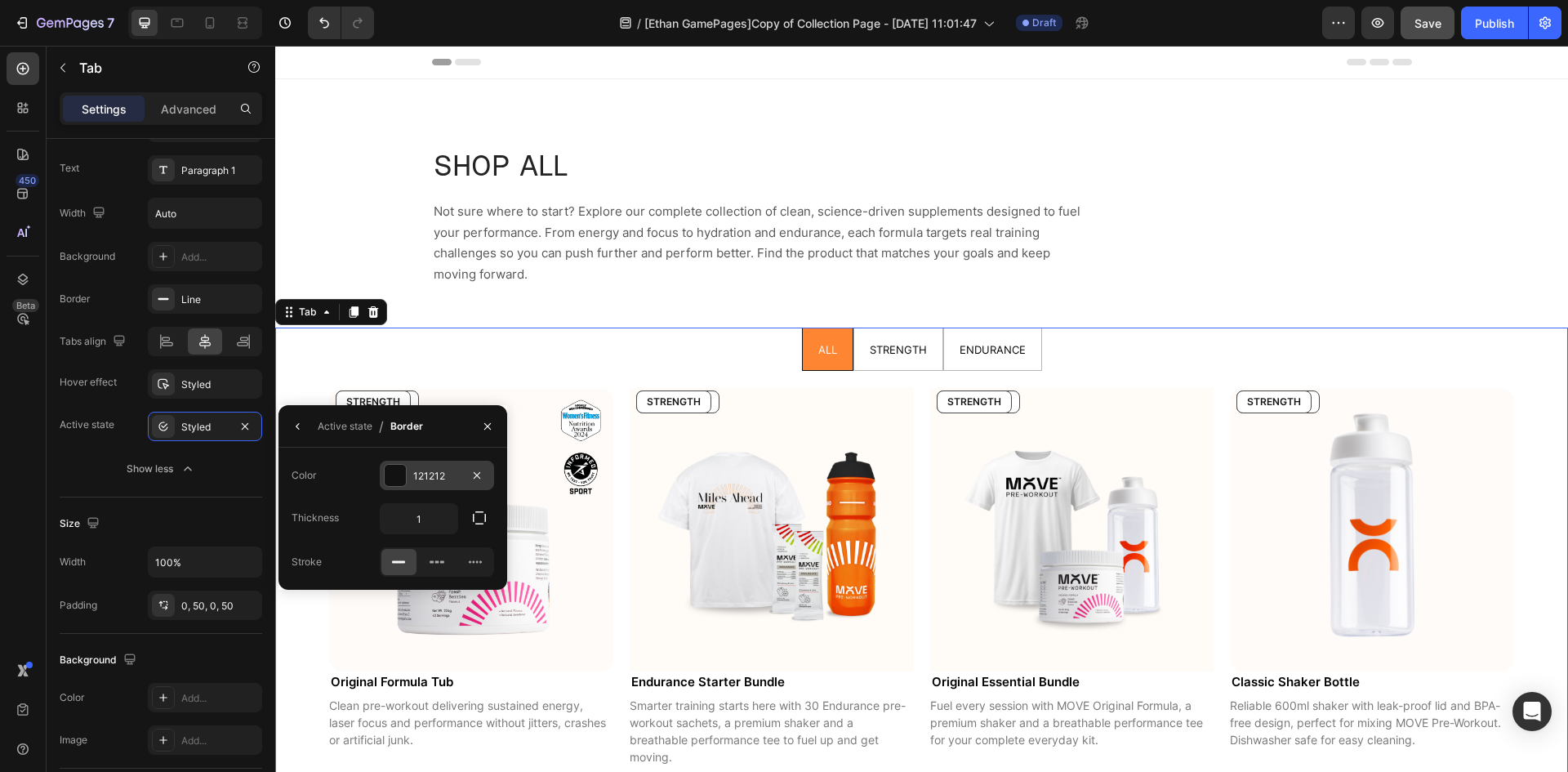
click at [425, 470] on div "121212" at bounding box center [437, 475] width 47 height 15
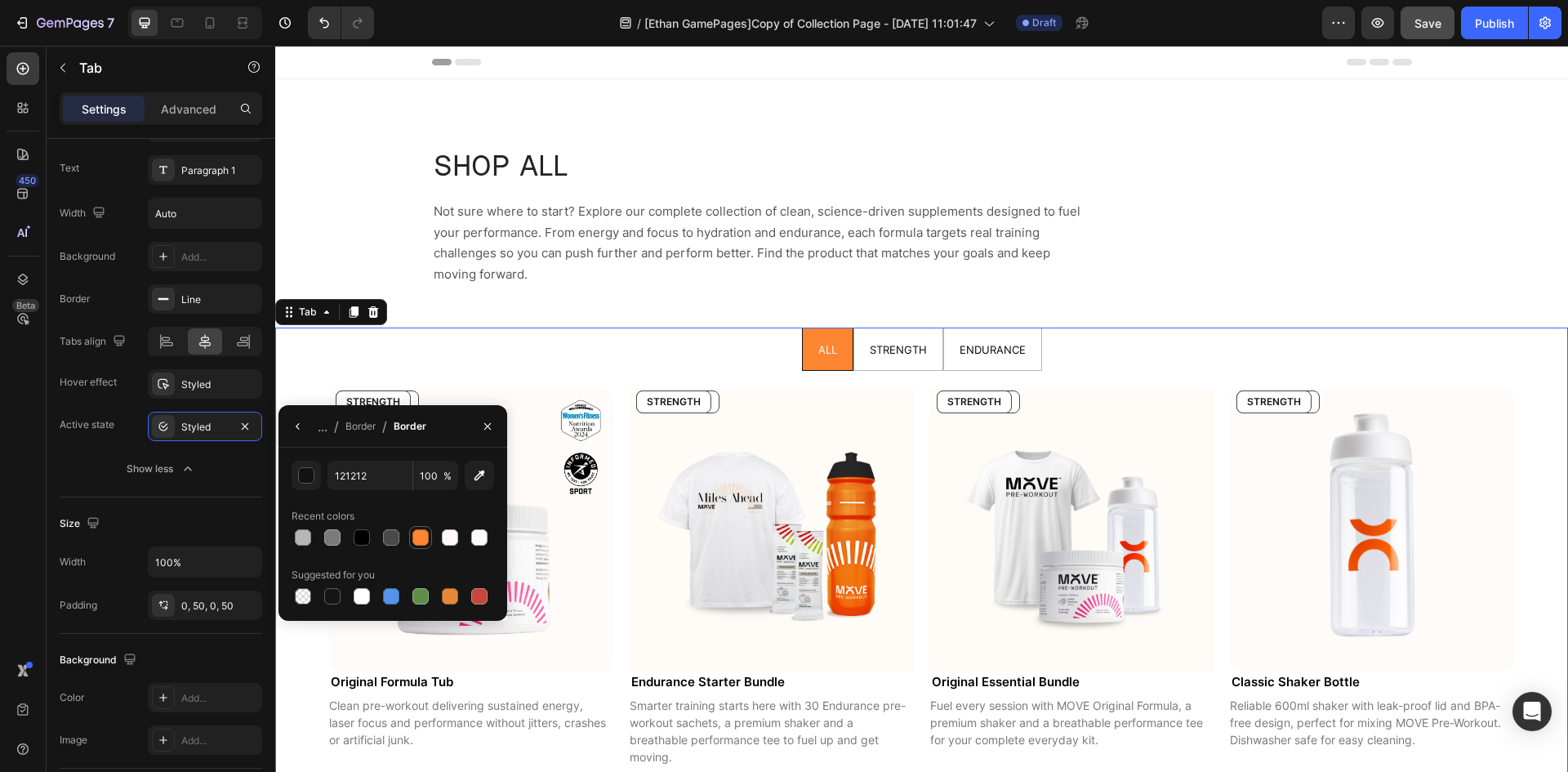
click at [422, 537] on div at bounding box center [420, 538] width 17 height 17
type input "FE8531"
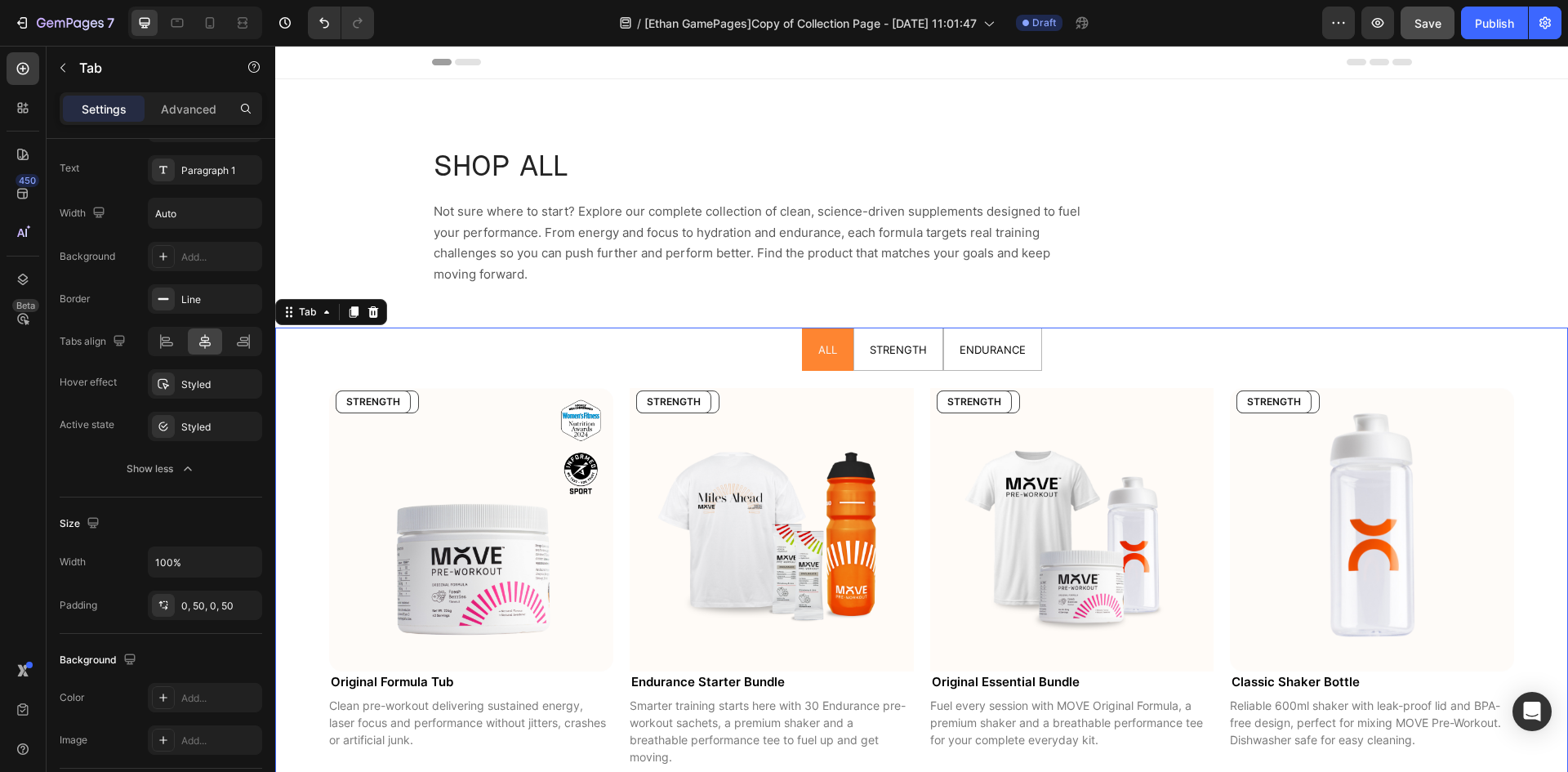
click at [37, 486] on div "450 Beta" at bounding box center [23, 353] width 33 height 602
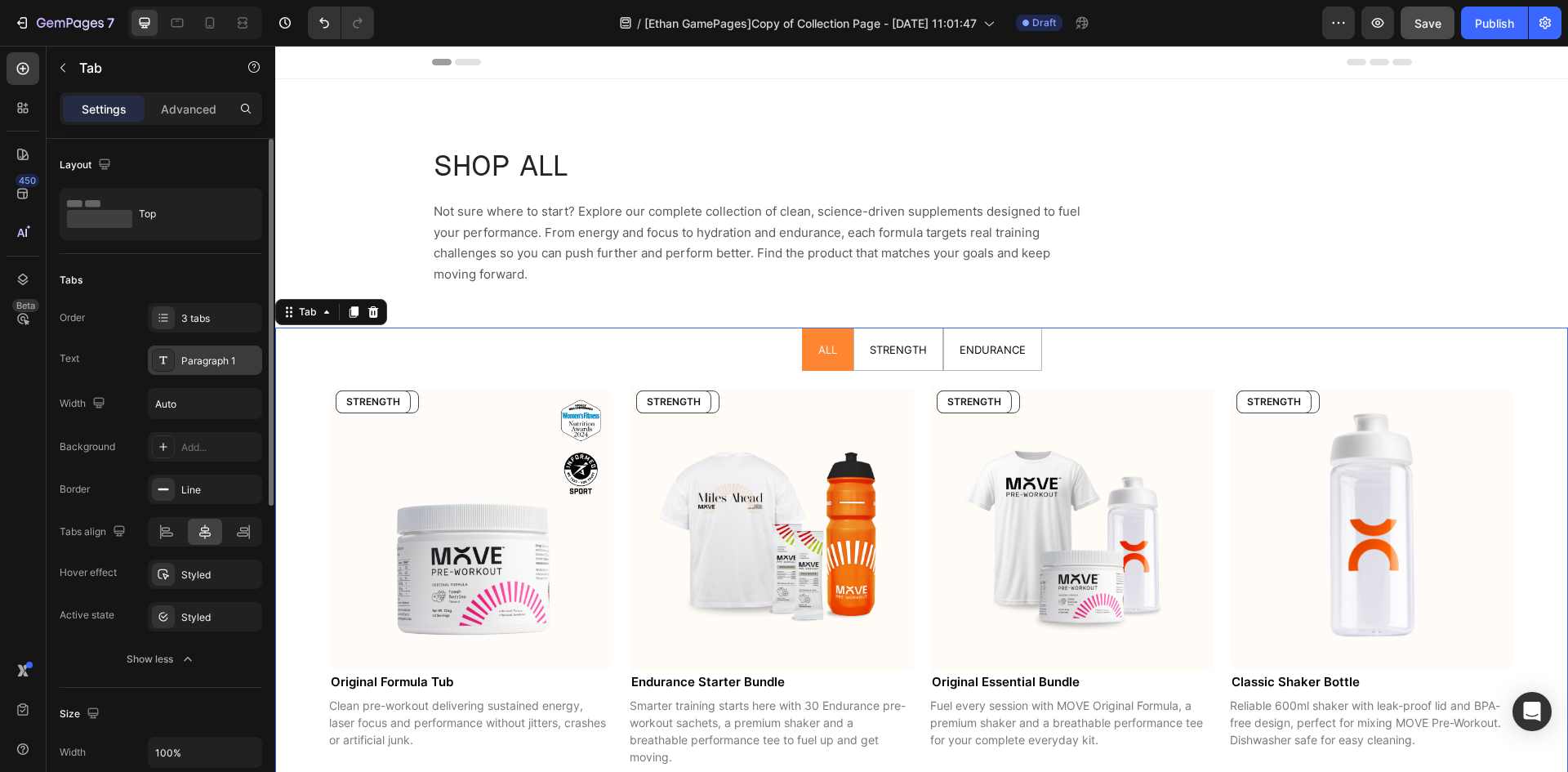
click at [193, 364] on div "Paragraph 1" at bounding box center [219, 361] width 77 height 15
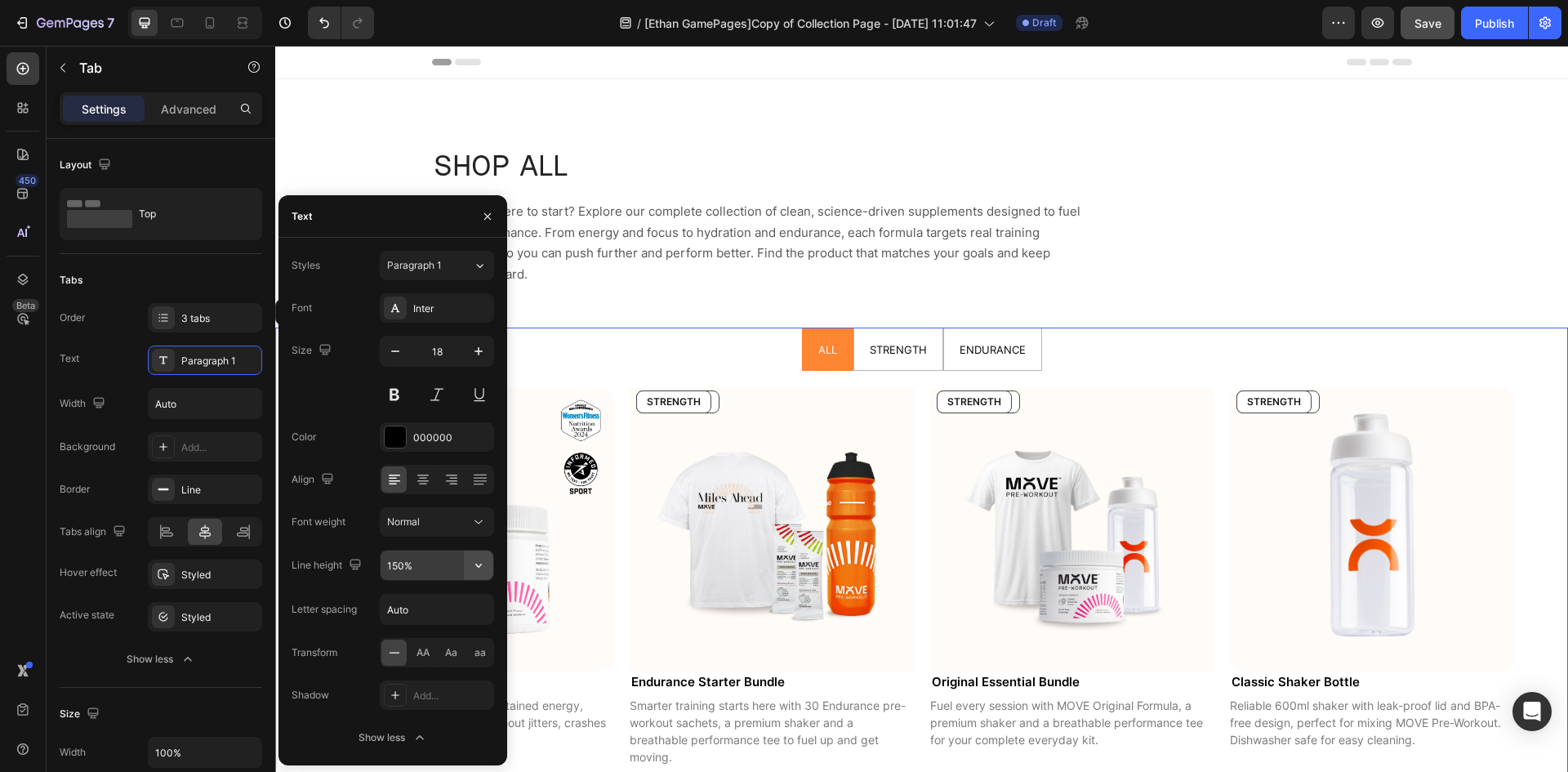
click at [472, 562] on icon "button" at bounding box center [478, 565] width 17 height 17
click at [404, 666] on span "130%" at bounding box center [399, 668] width 26 height 15
type input "130%"
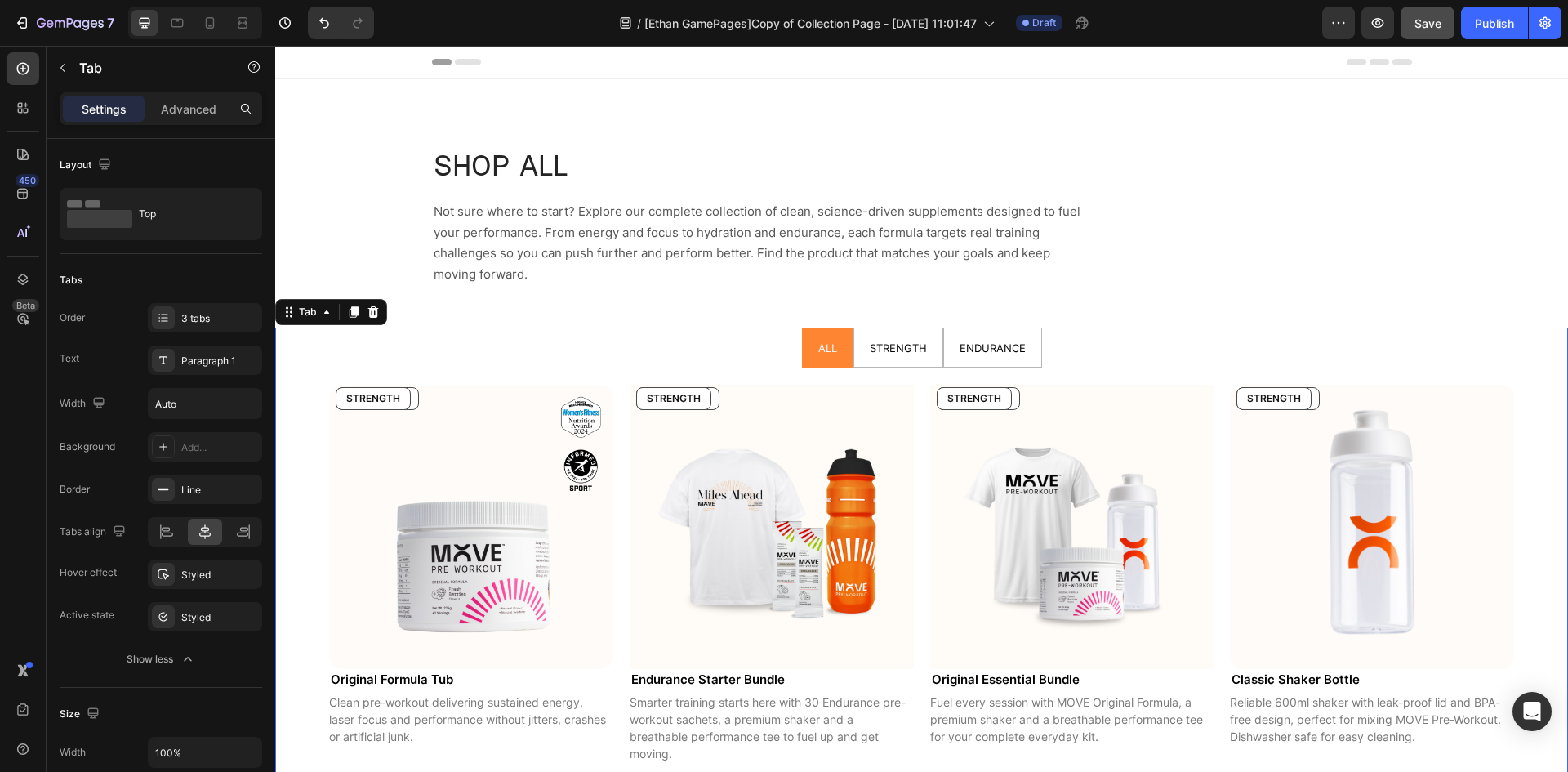
click at [36, 544] on div "450 Beta" at bounding box center [23, 353] width 33 height 602
click at [1424, 23] on span "Save" at bounding box center [1427, 24] width 27 height 14
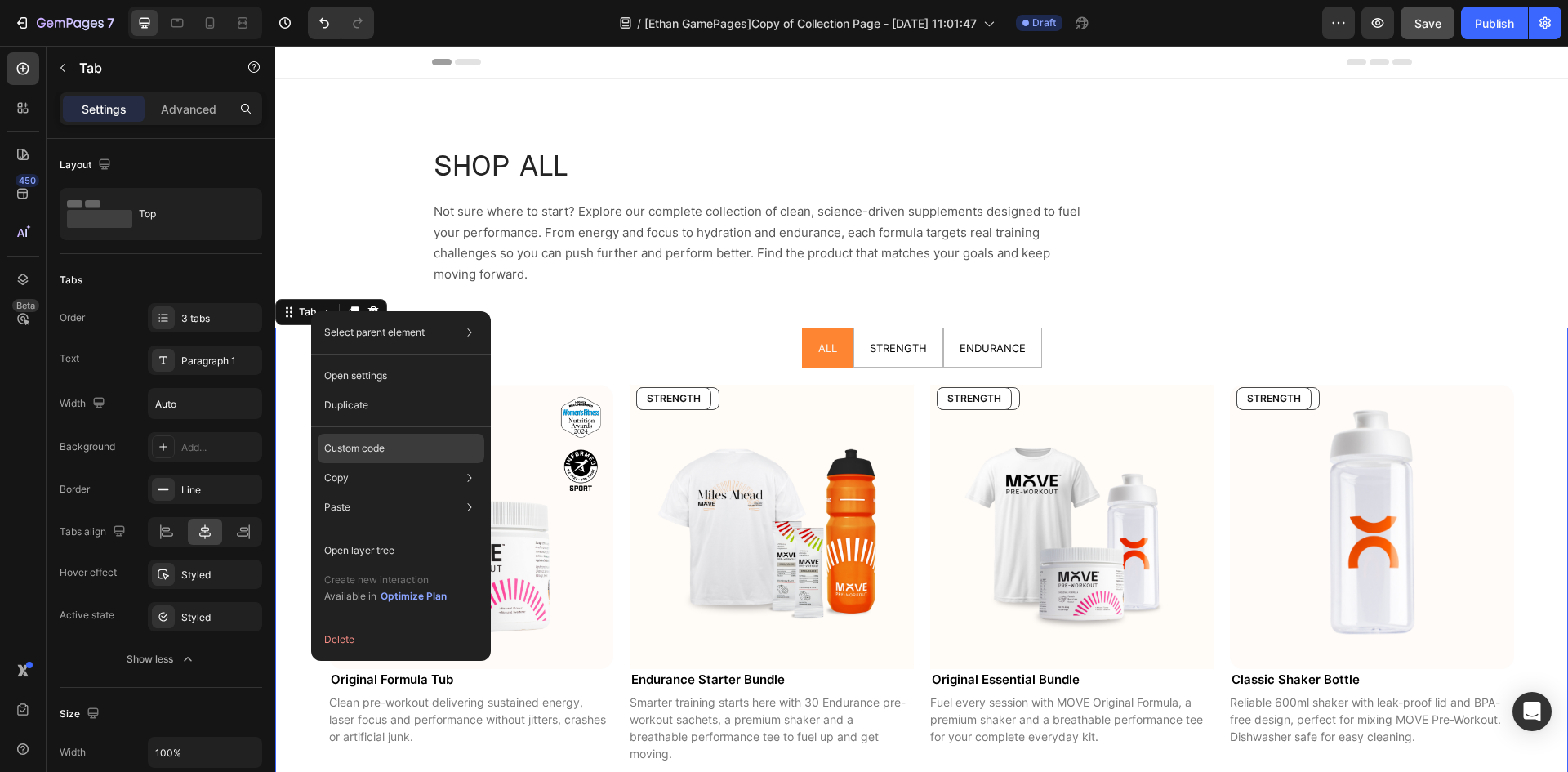
click at [416, 450] on div "Custom code" at bounding box center [400, 449] width 167 height 30
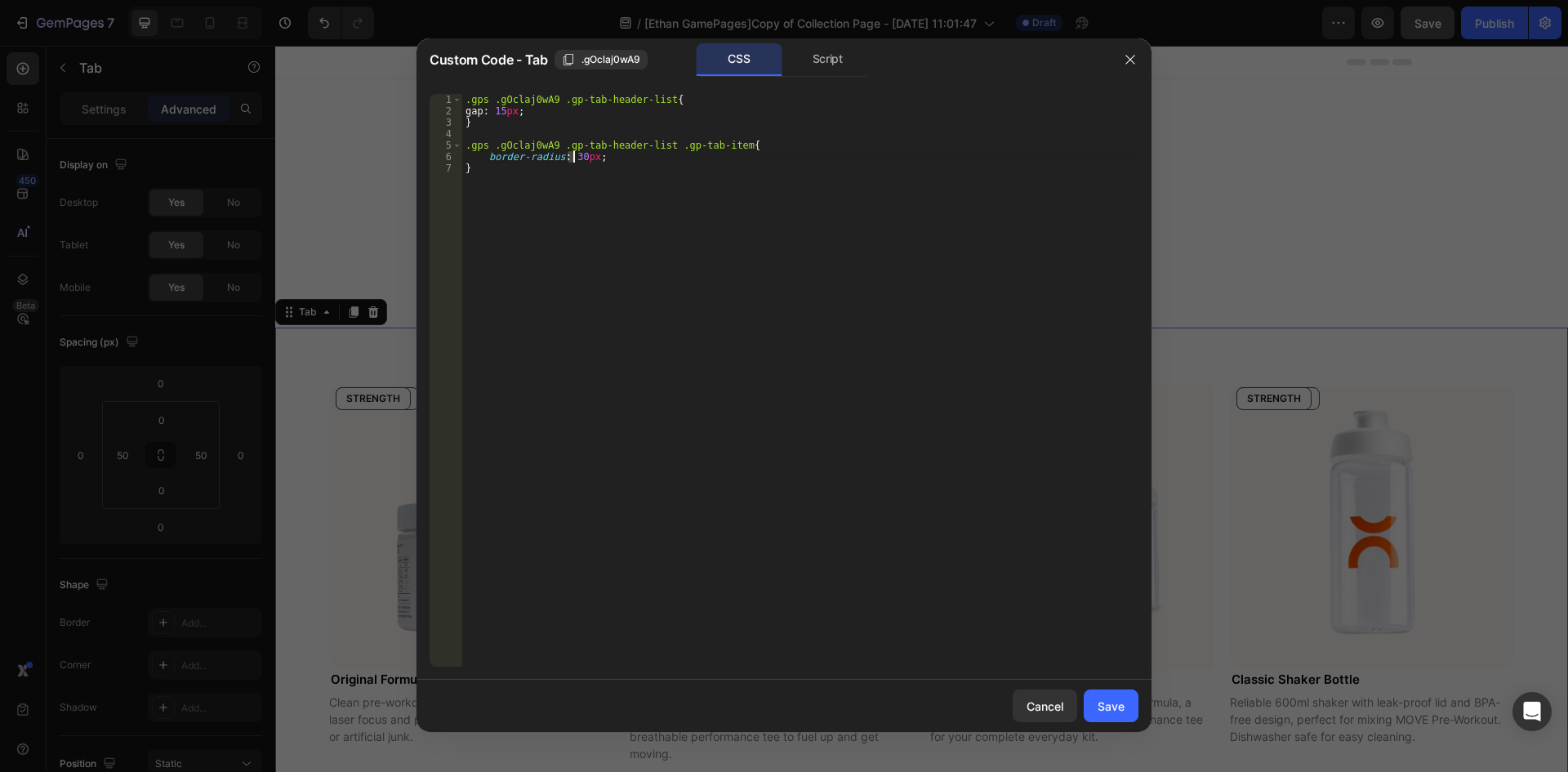
click at [571, 158] on div ".gps .gOclaj0wA9 .gp-tab-header-list { gap : 15 px ; } .gps .gOclaj0wA9 .gp-tab…" at bounding box center [800, 391] width 676 height 595
type textarea "border-radius: 50px;"
click at [1113, 702] on div "Save" at bounding box center [1111, 706] width 27 height 17
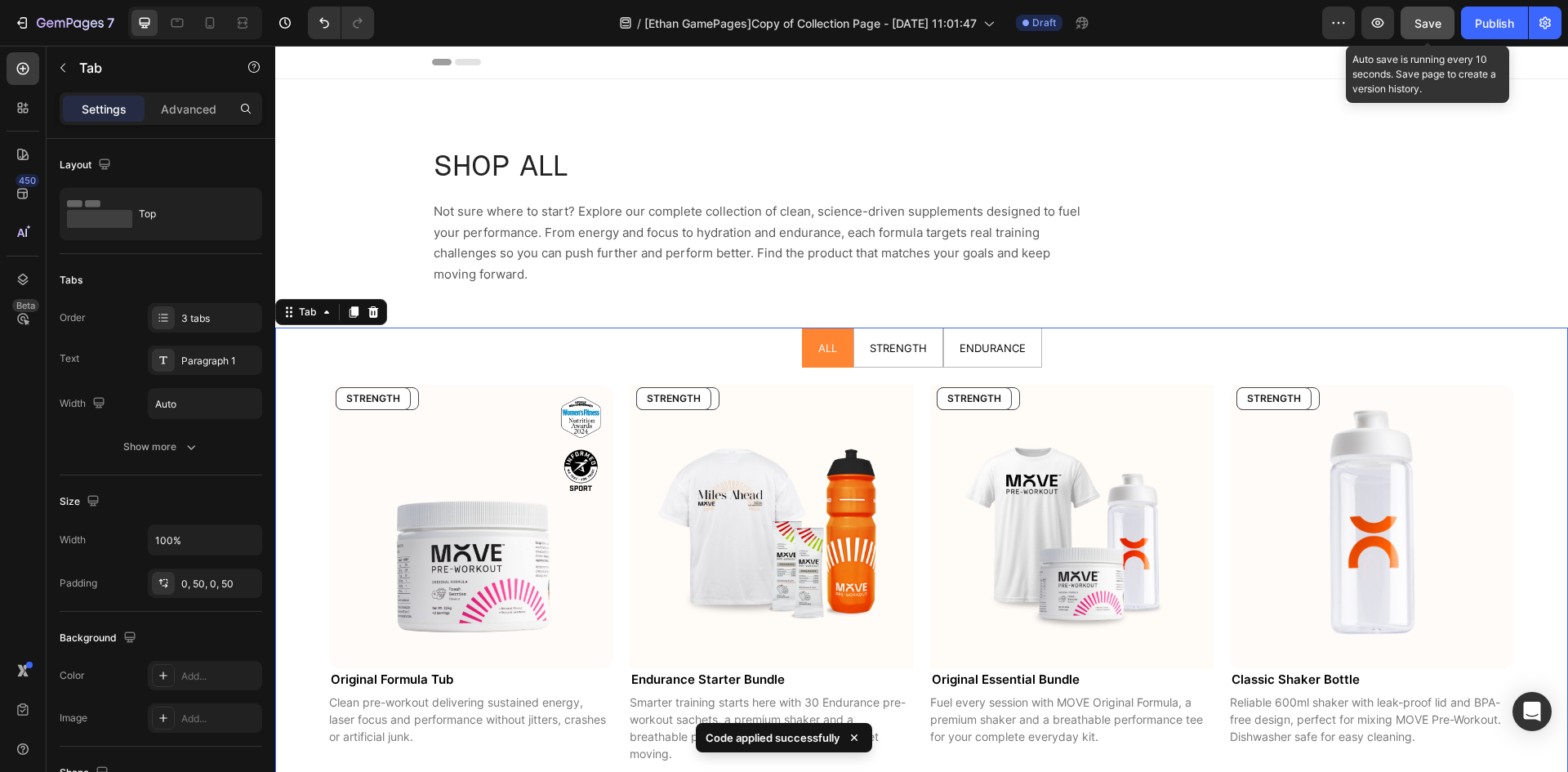
click at [1416, 23] on span "Save" at bounding box center [1427, 24] width 27 height 14
click at [1377, 29] on icon "button" at bounding box center [1377, 23] width 17 height 17
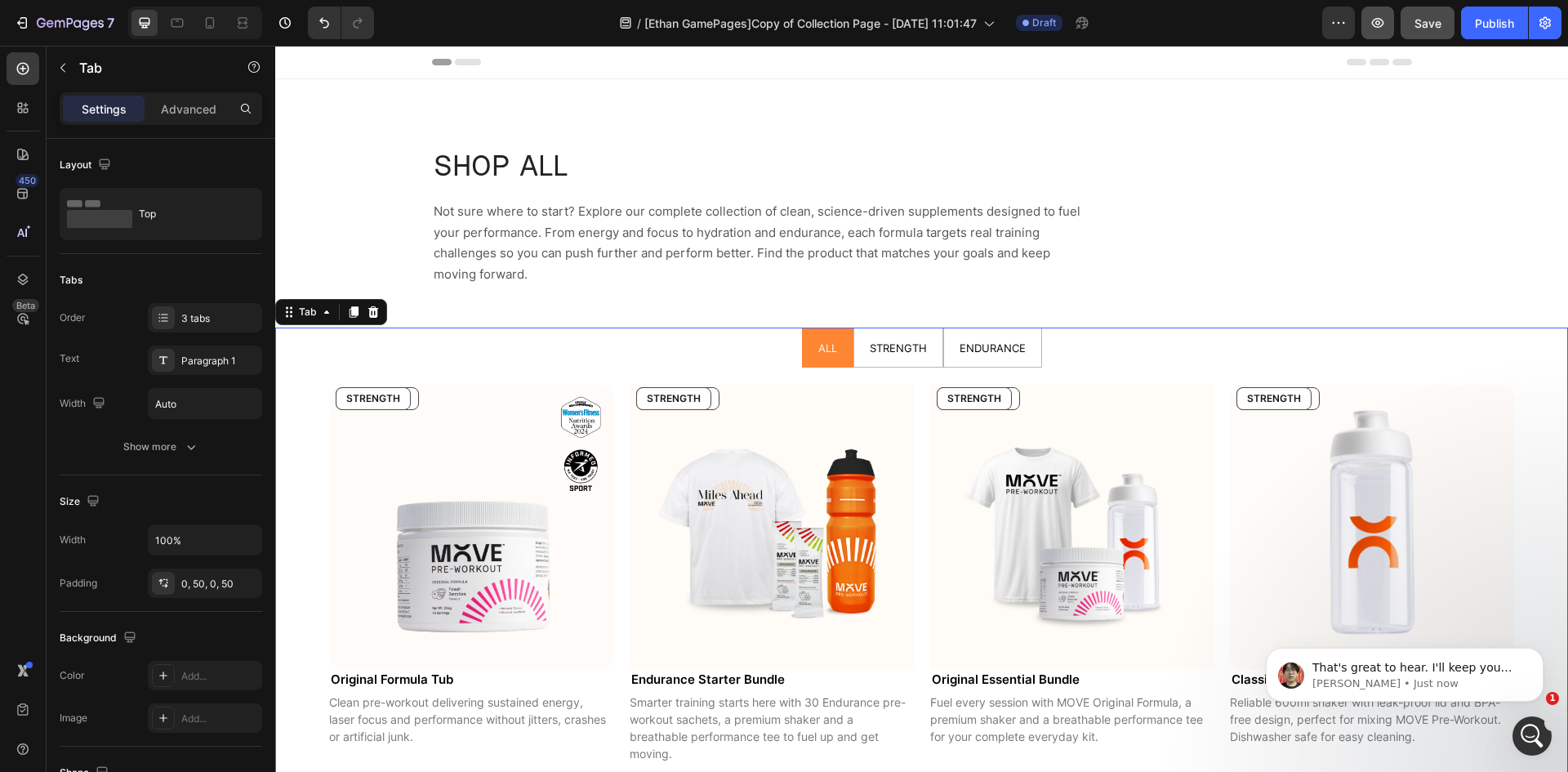
scroll to position [0, 0]
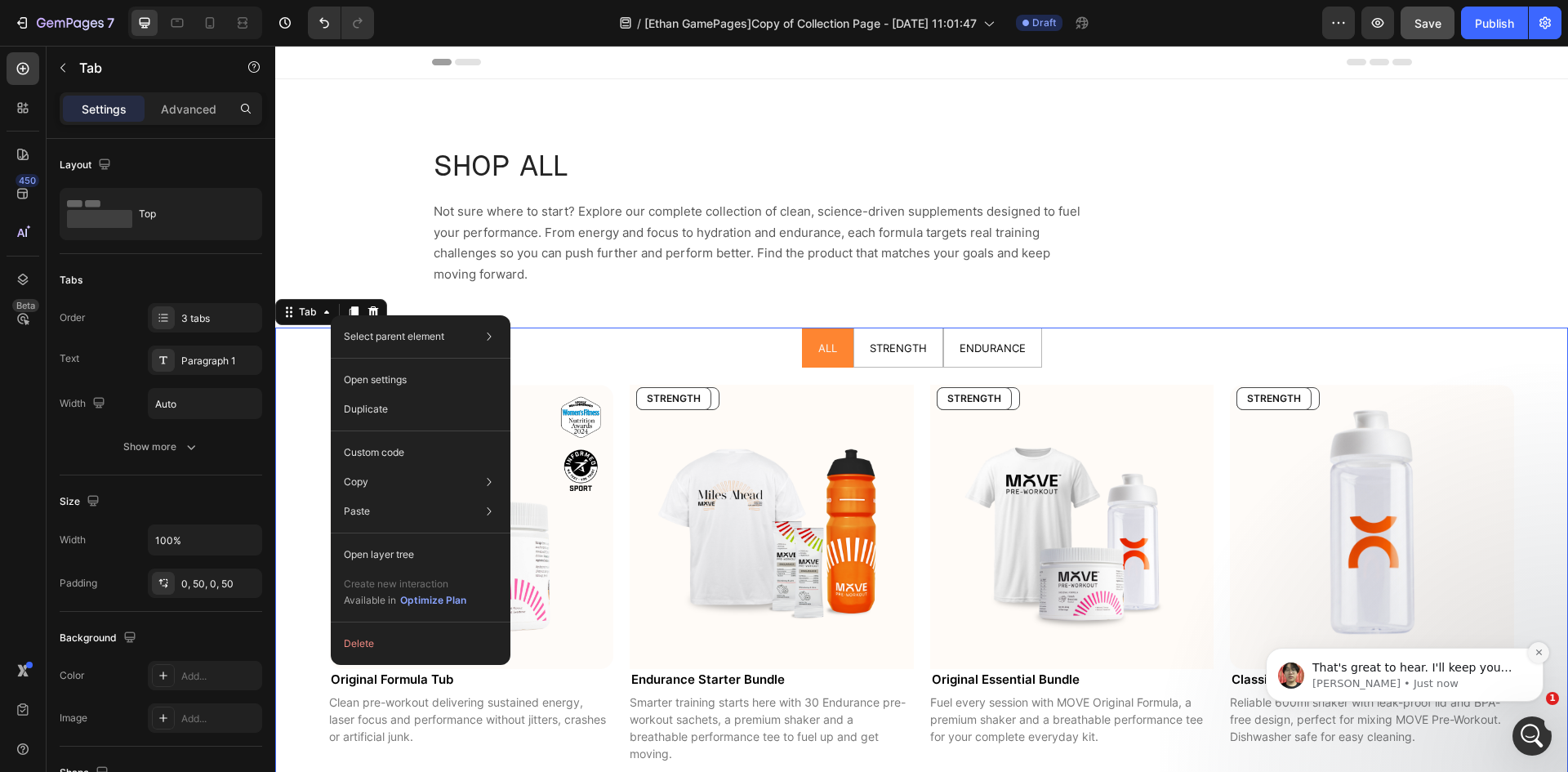
click at [1539, 651] on icon "Dismiss notification" at bounding box center [1538, 652] width 6 height 6
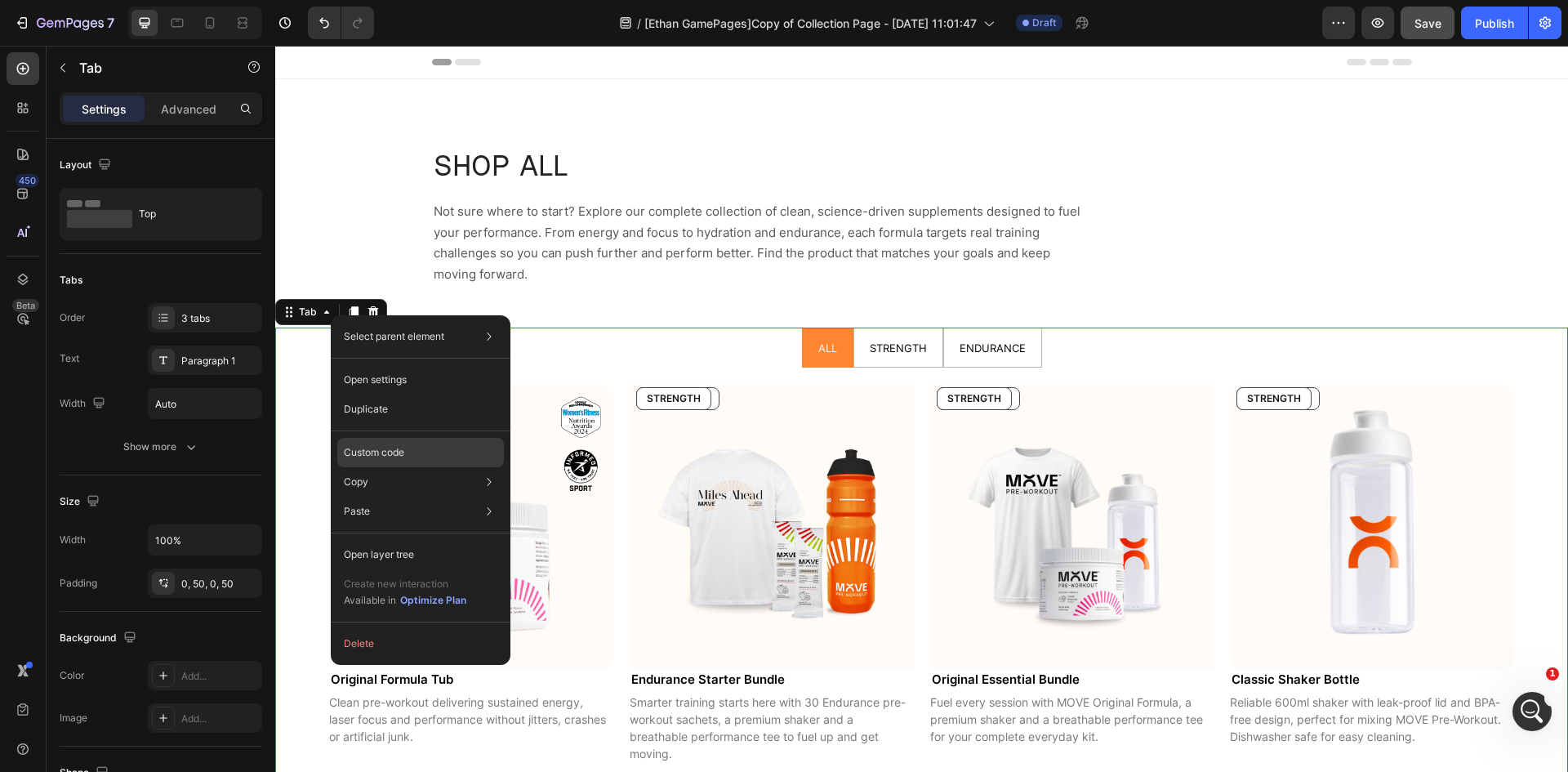
click at [402, 448] on p "Custom code" at bounding box center [373, 452] width 60 height 15
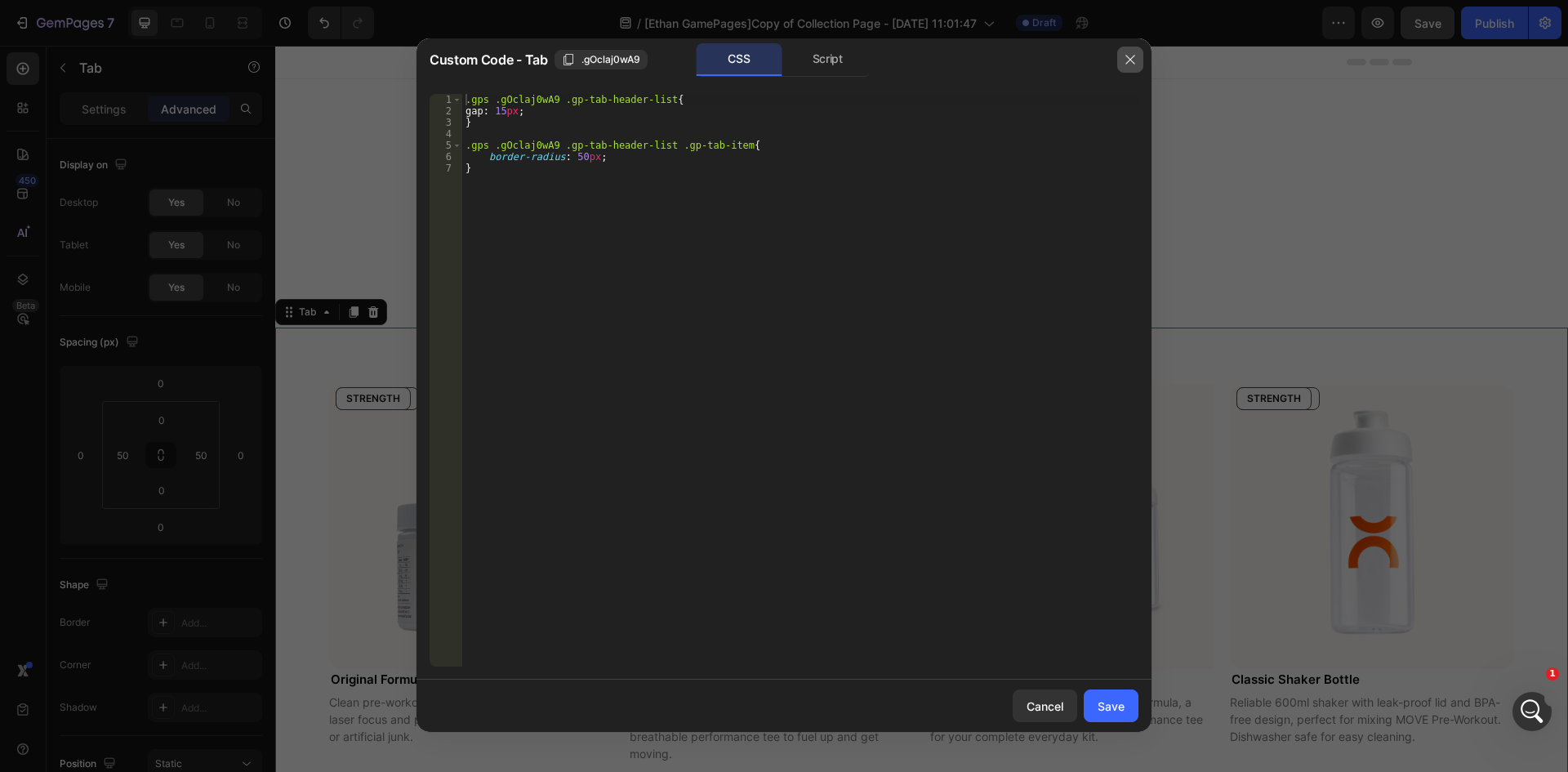
click at [1123, 60] on icon "button" at bounding box center [1129, 59] width 13 height 13
